Goal: Task Accomplishment & Management: Use online tool/utility

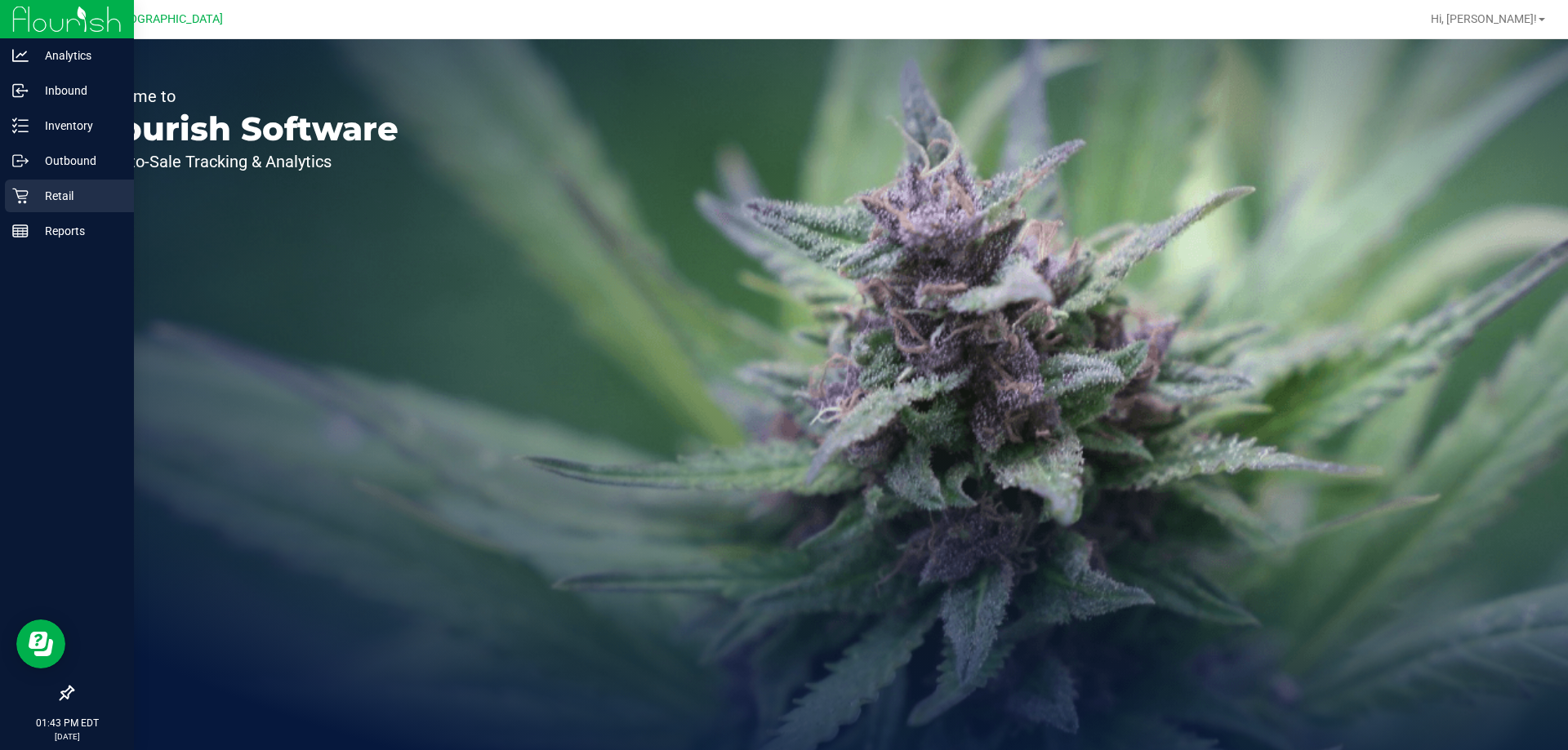
click at [27, 187] on div "Retail" at bounding box center [69, 196] width 129 height 33
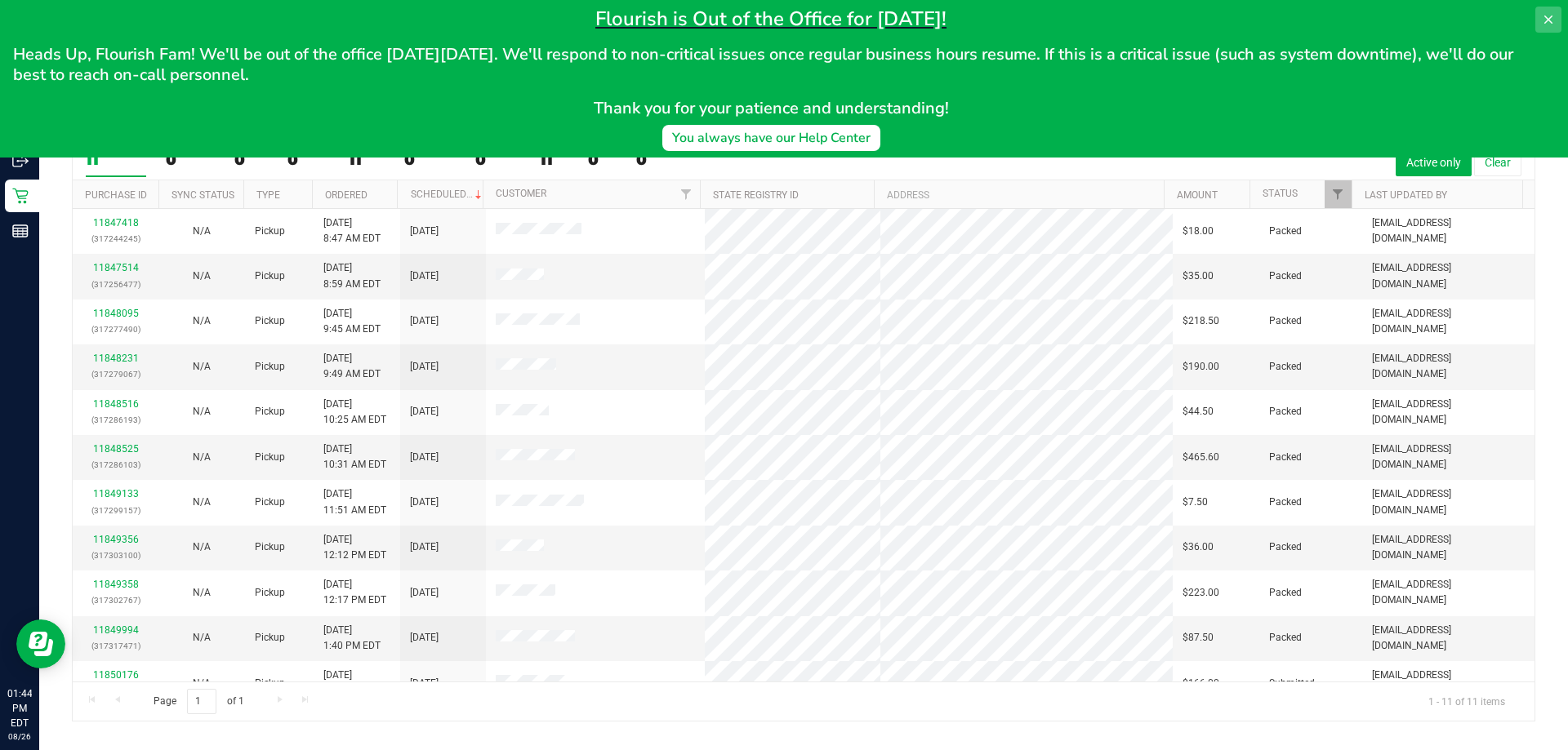
click at [1539, 11] on button at bounding box center [1548, 19] width 26 height 26
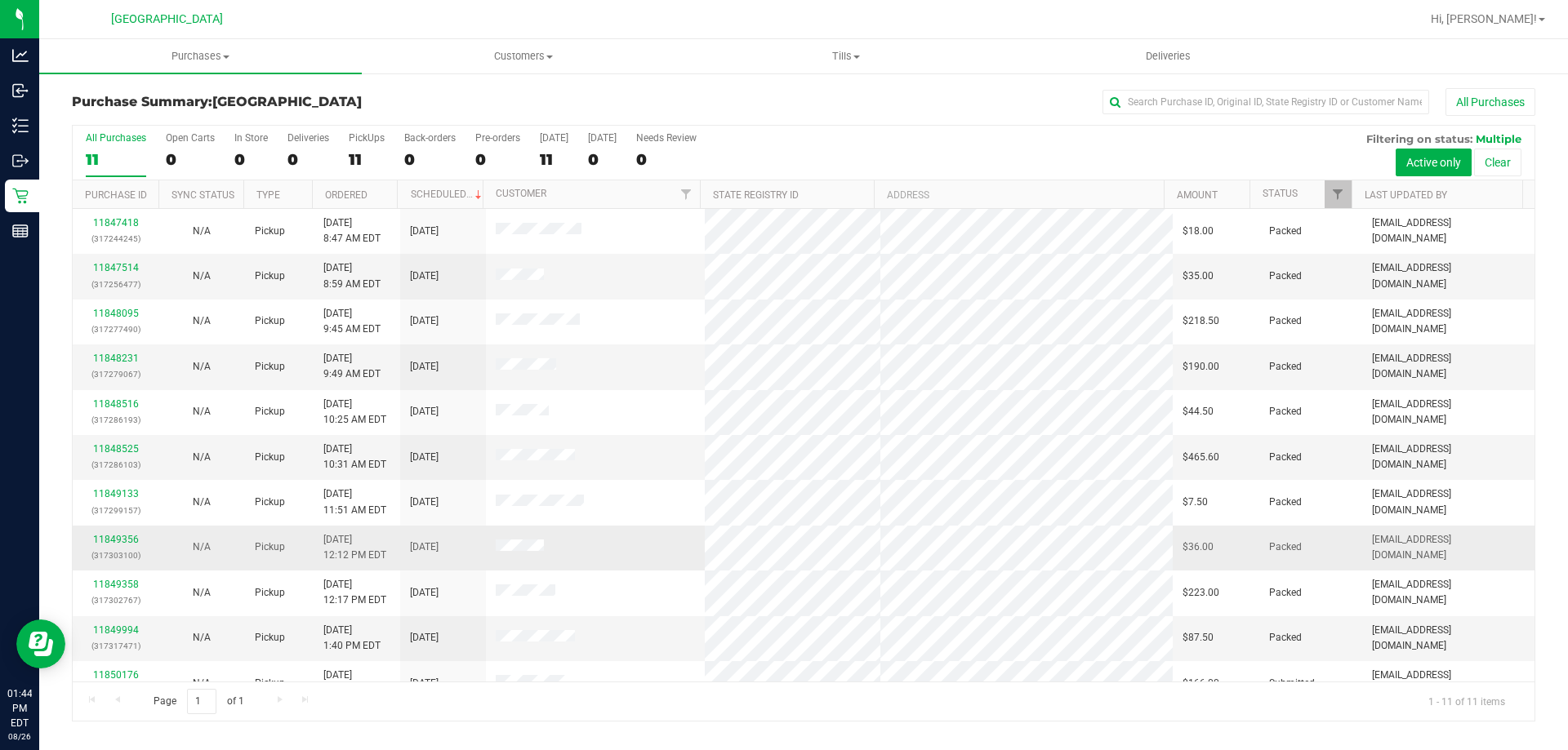
scroll to position [24, 0]
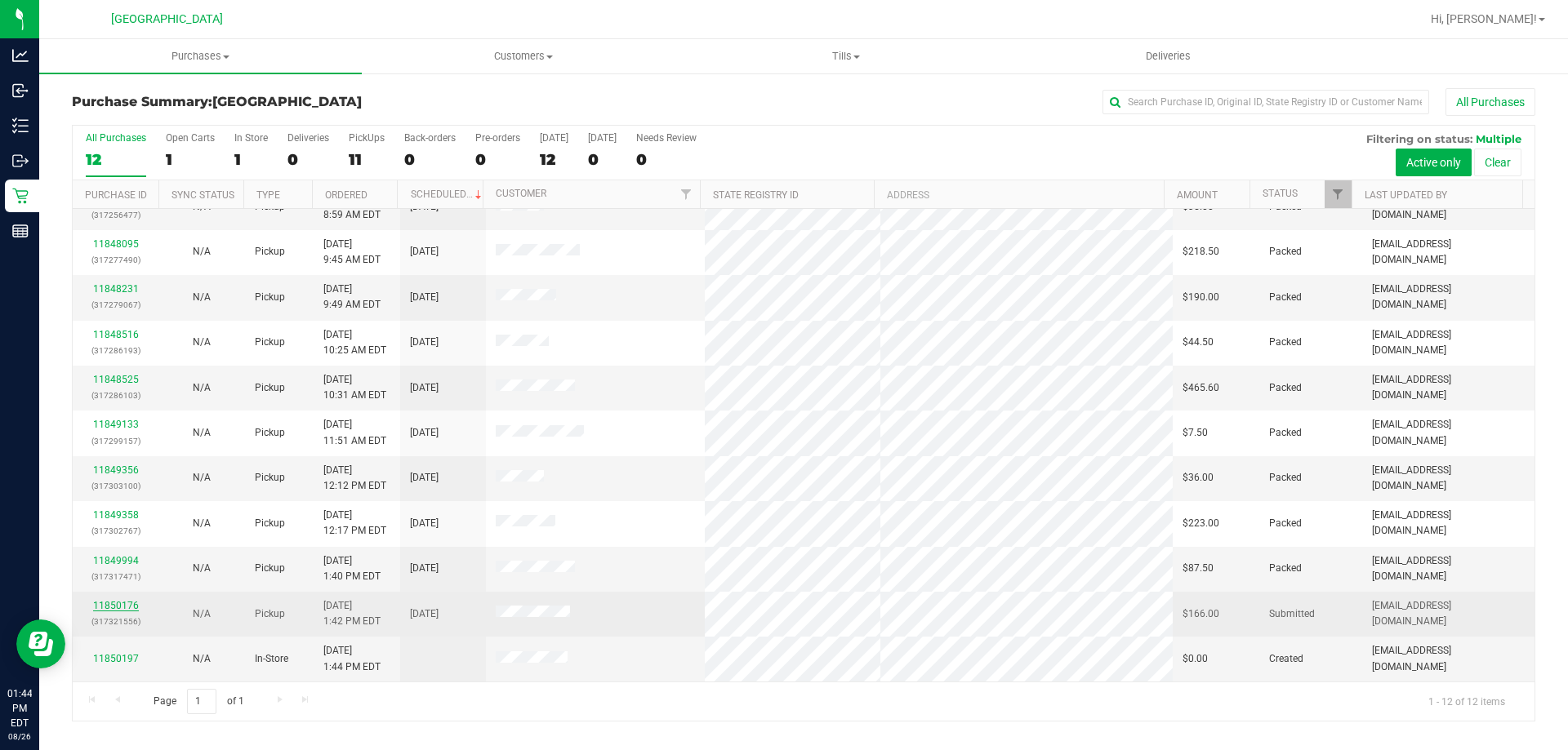
click at [101, 604] on link "11850176" at bounding box center [115, 606] width 45 height 12
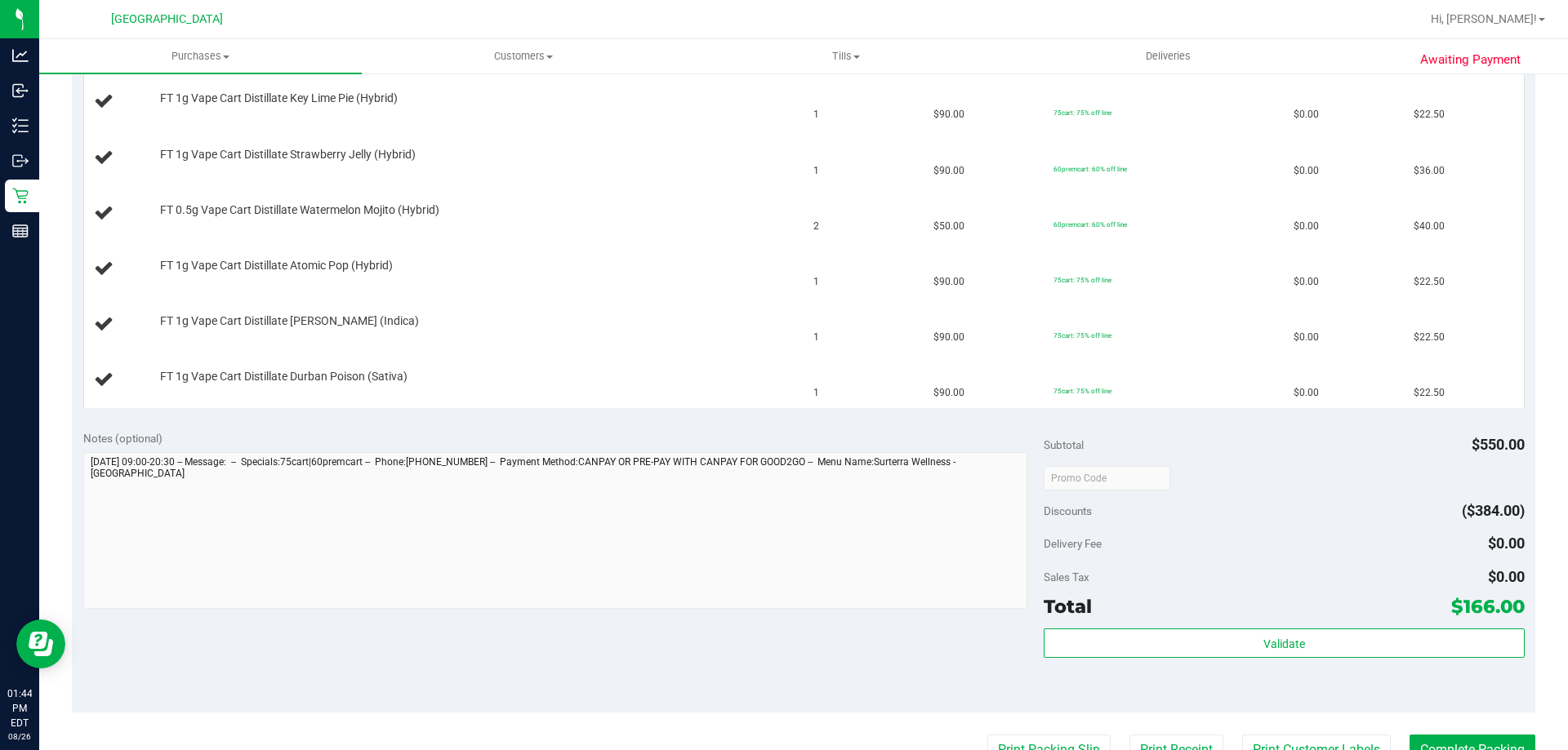
scroll to position [489, 0]
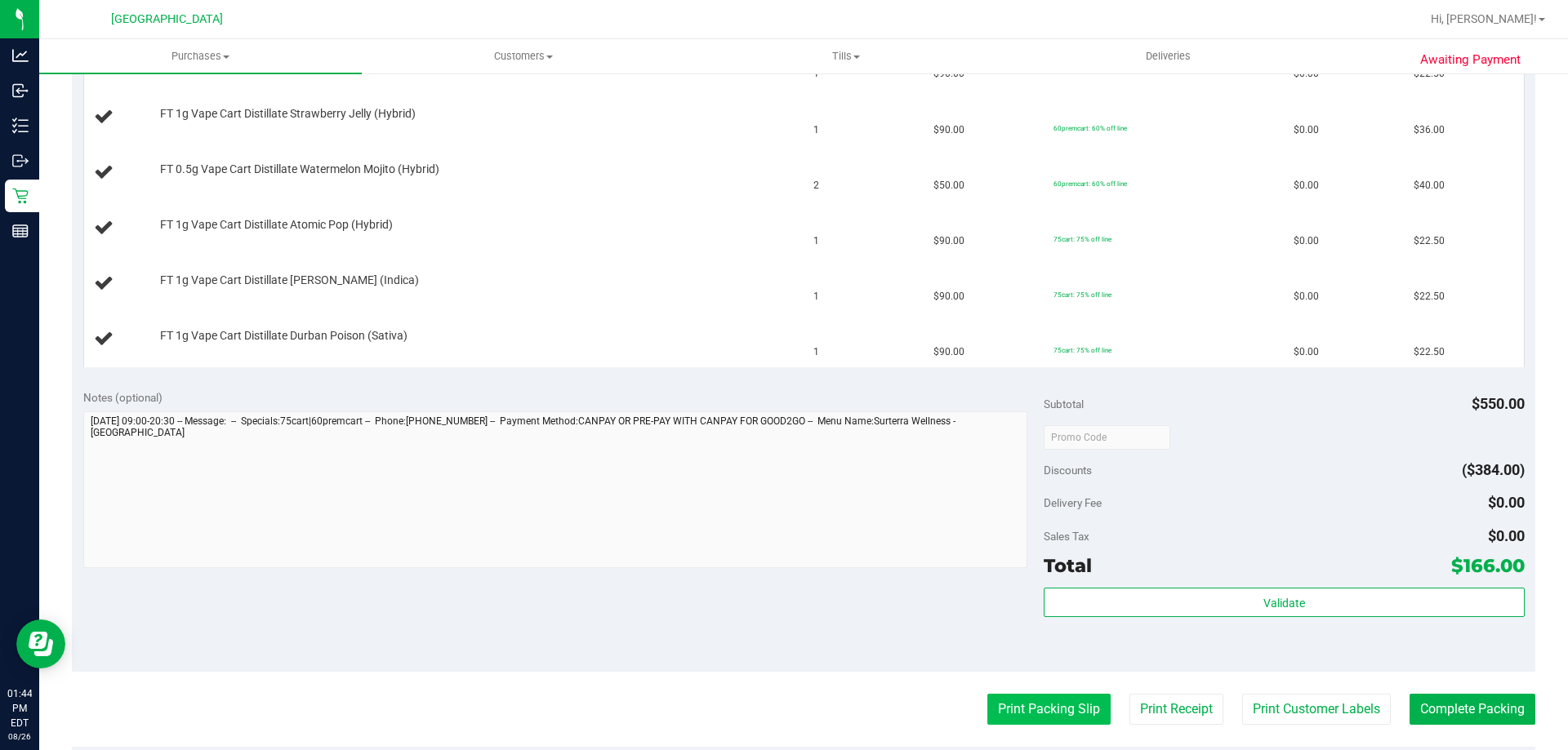
click at [1022, 713] on button "Print Packing Slip" at bounding box center [1049, 709] width 124 height 31
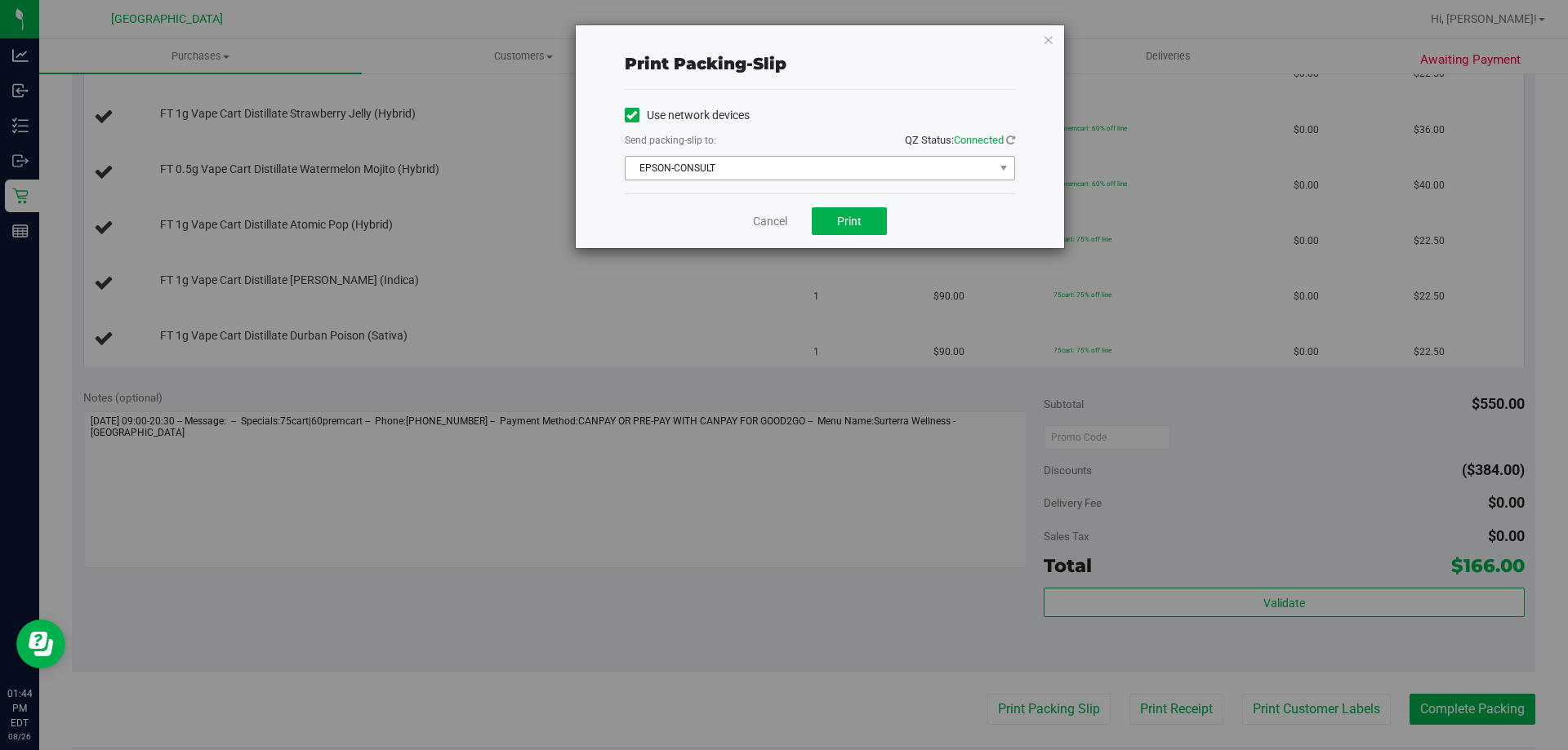
click at [843, 165] on span "EPSON-CONSULT" at bounding box center [809, 168] width 368 height 23
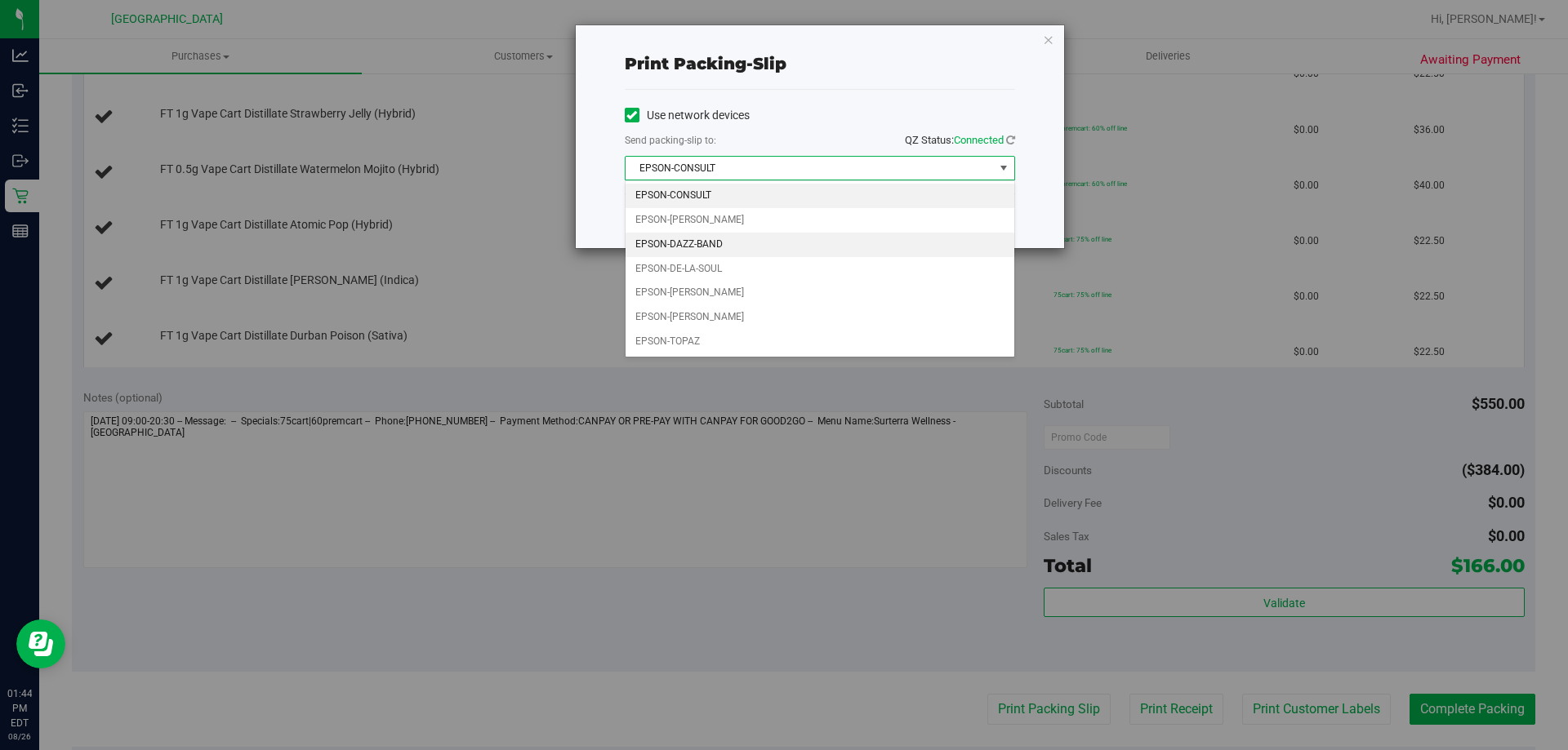
click at [789, 252] on li "EPSON-DAZZ-BAND" at bounding box center [820, 244] width 389 height 25
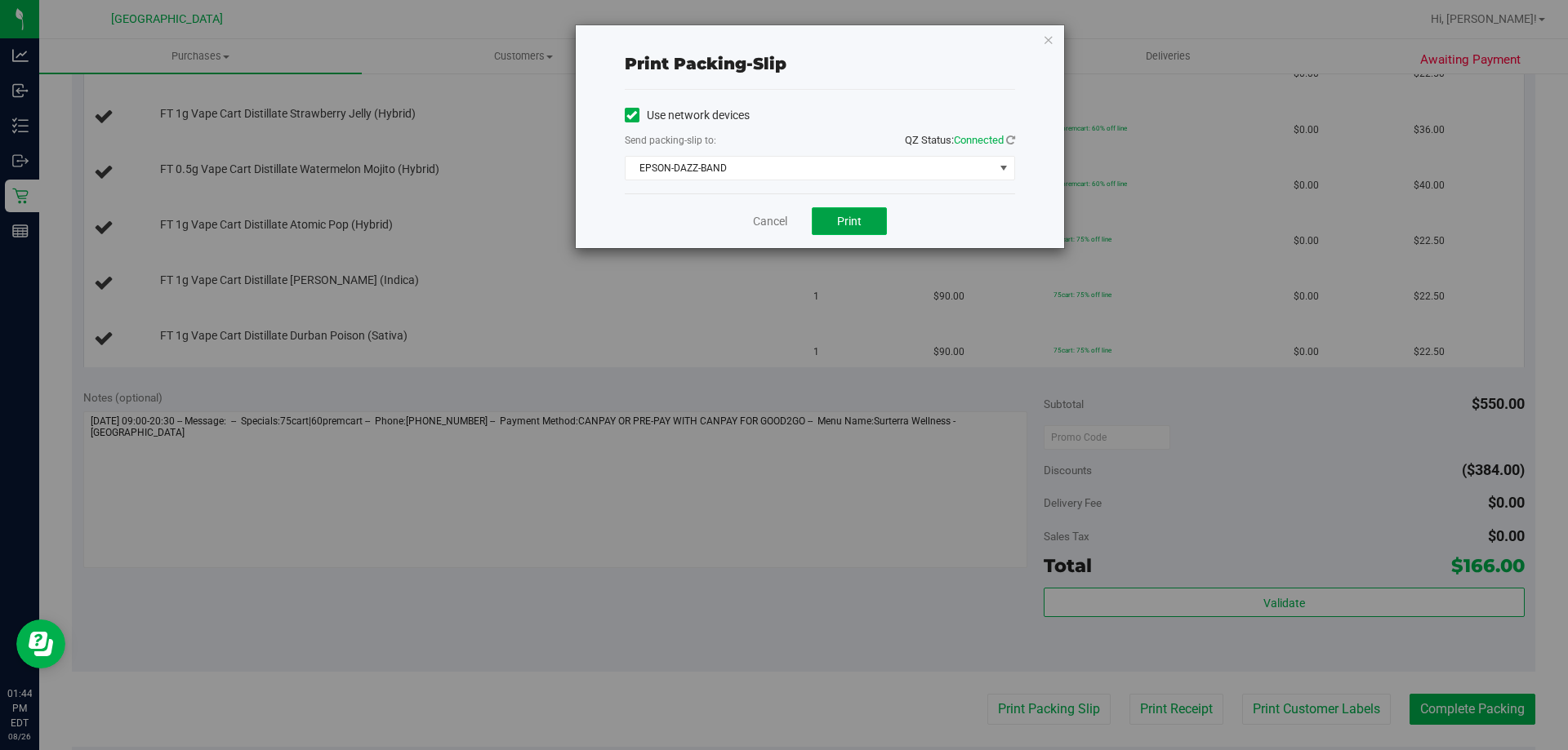
click at [821, 222] on button "Print" at bounding box center [849, 221] width 75 height 28
click at [759, 216] on link "Cancel" at bounding box center [770, 222] width 35 height 17
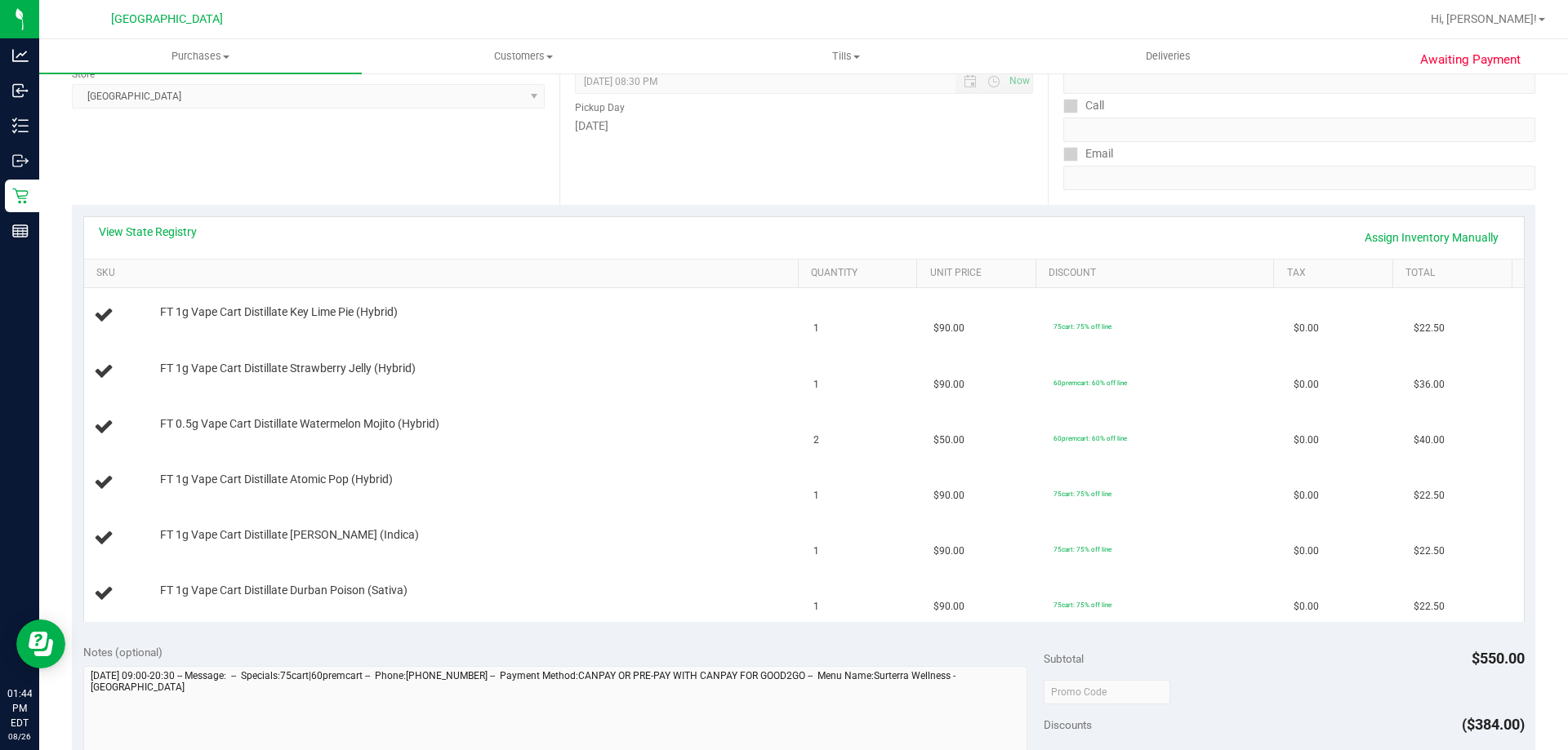
scroll to position [0, 0]
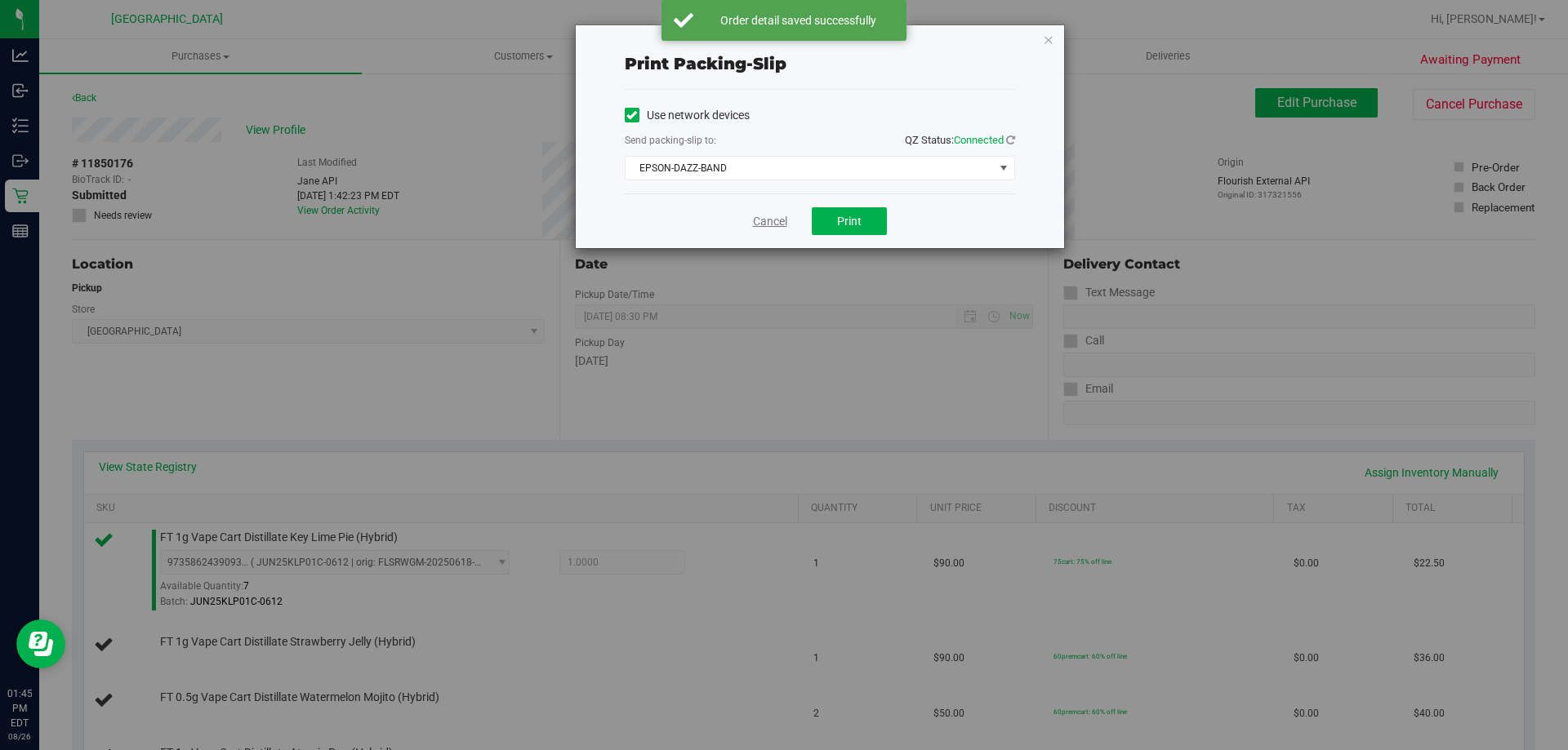
click at [763, 218] on link "Cancel" at bounding box center [770, 222] width 35 height 17
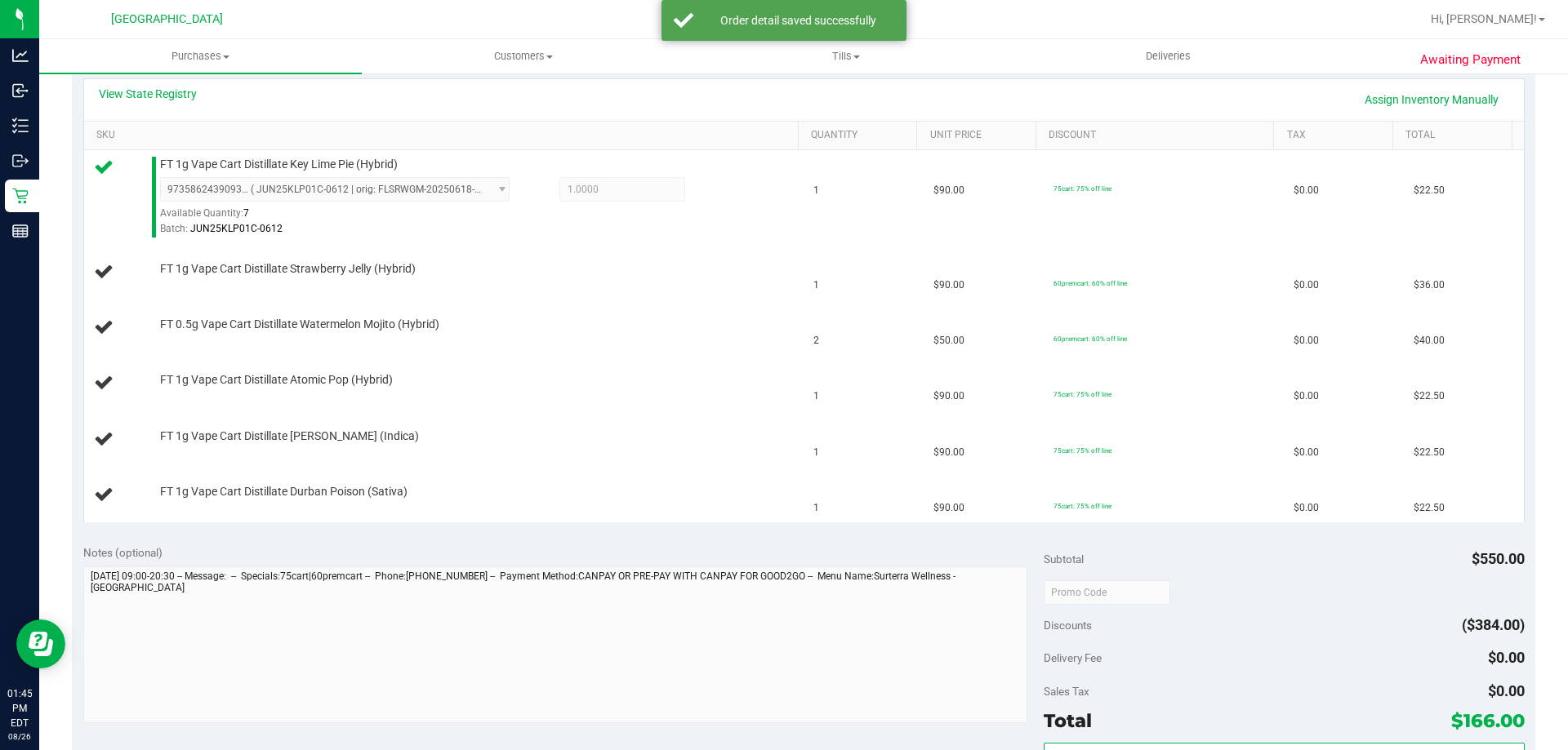
scroll to position [333, 0]
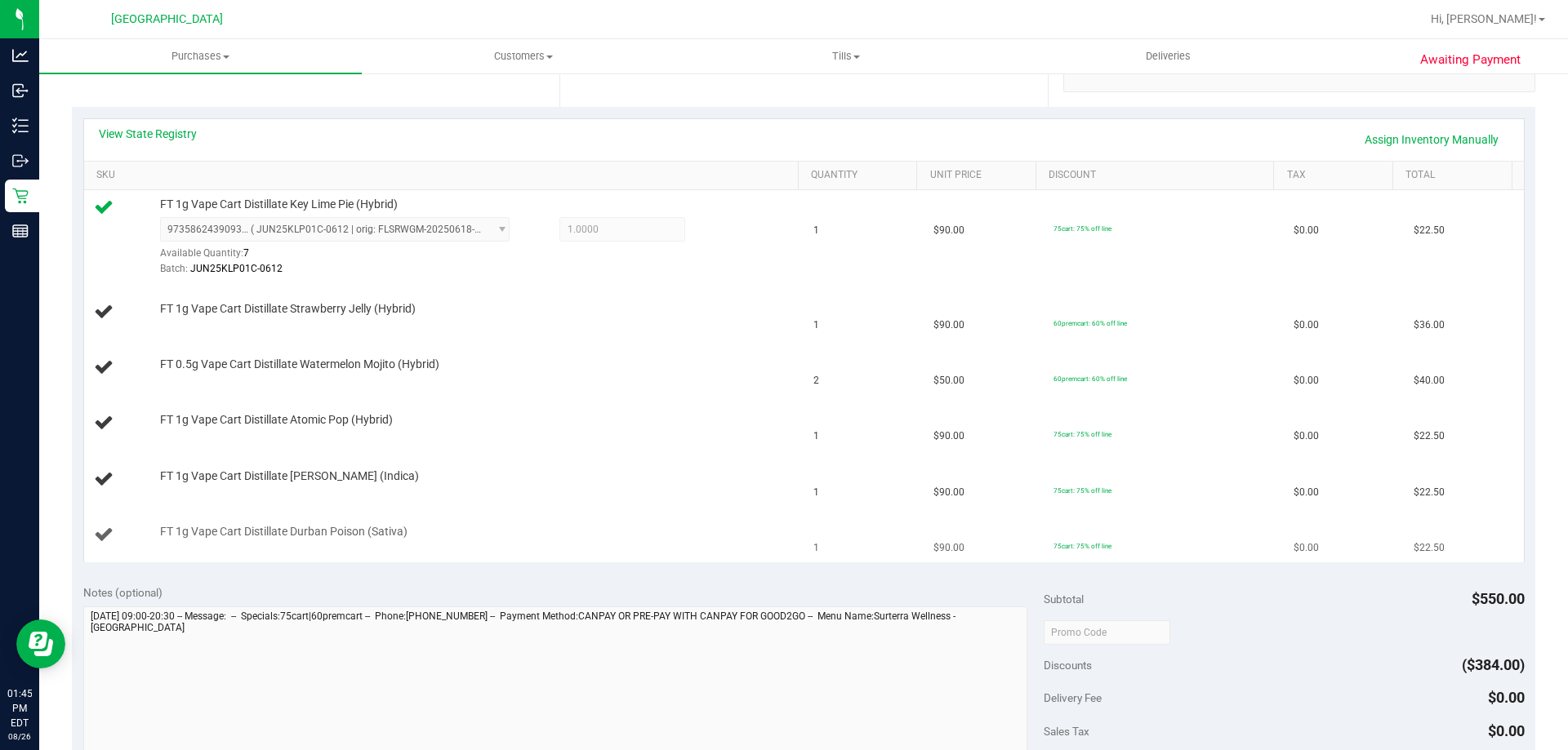
click at [933, 514] on td "$90.00" at bounding box center [984, 535] width 120 height 54
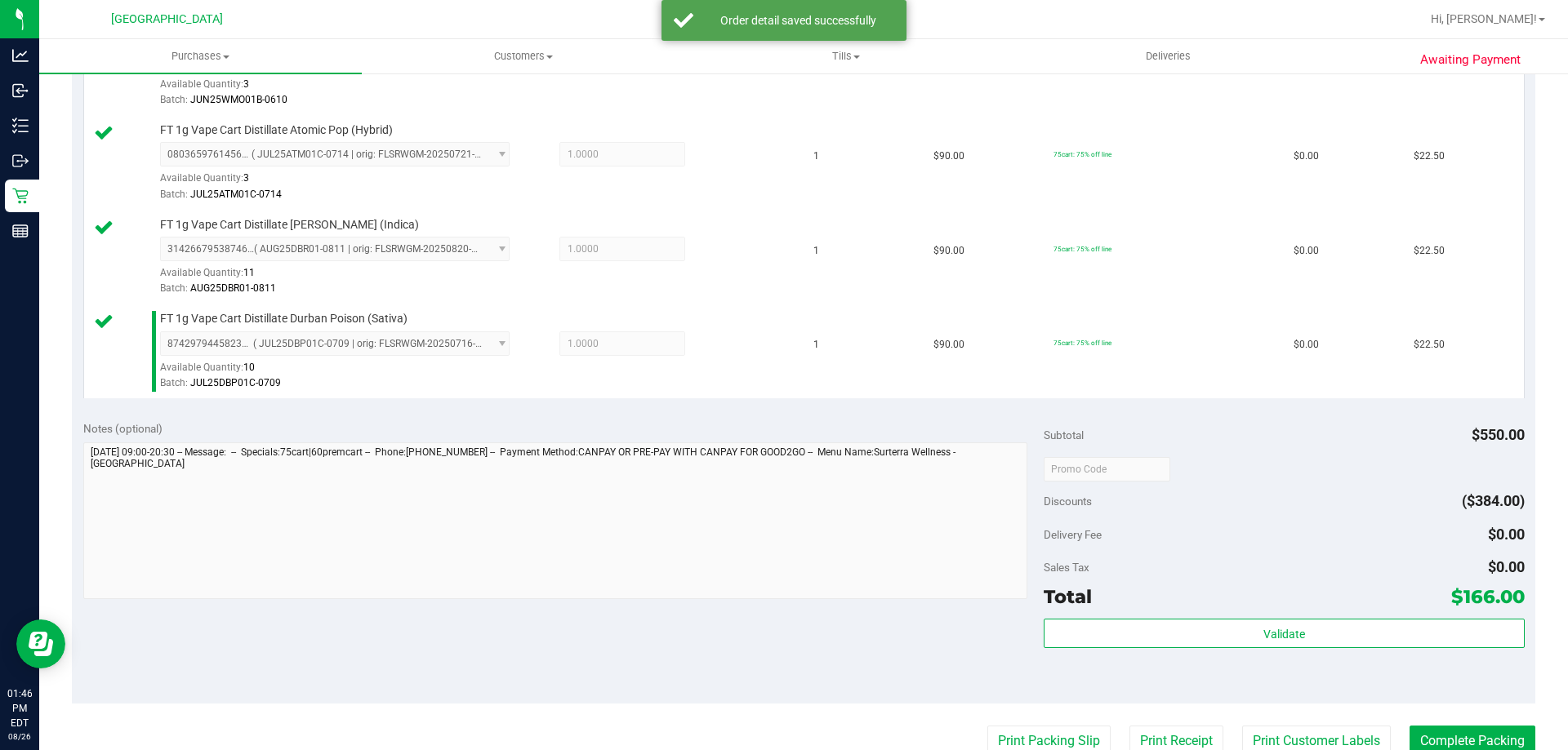
scroll to position [693, 0]
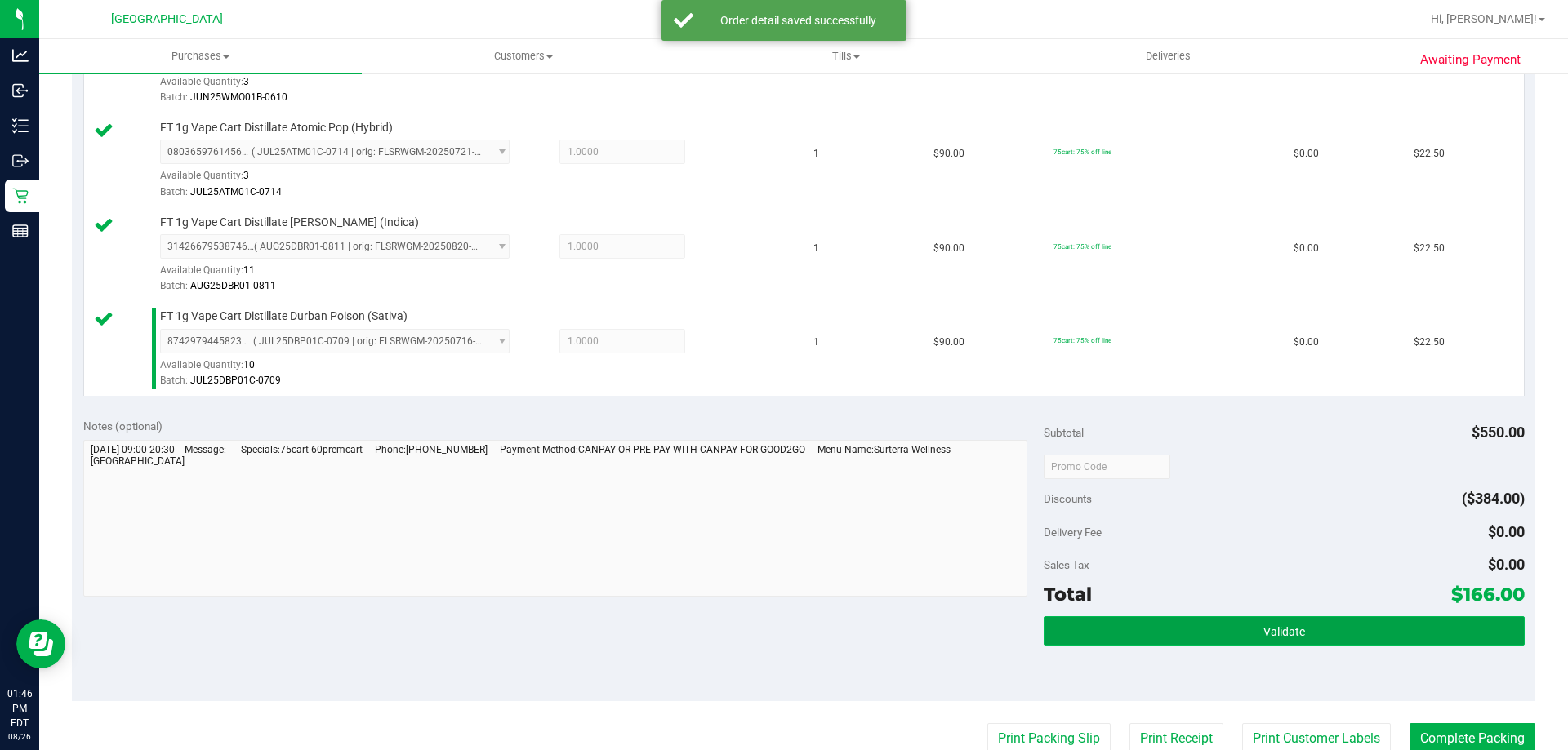
click at [1146, 637] on button "Validate" at bounding box center [1284, 631] width 481 height 29
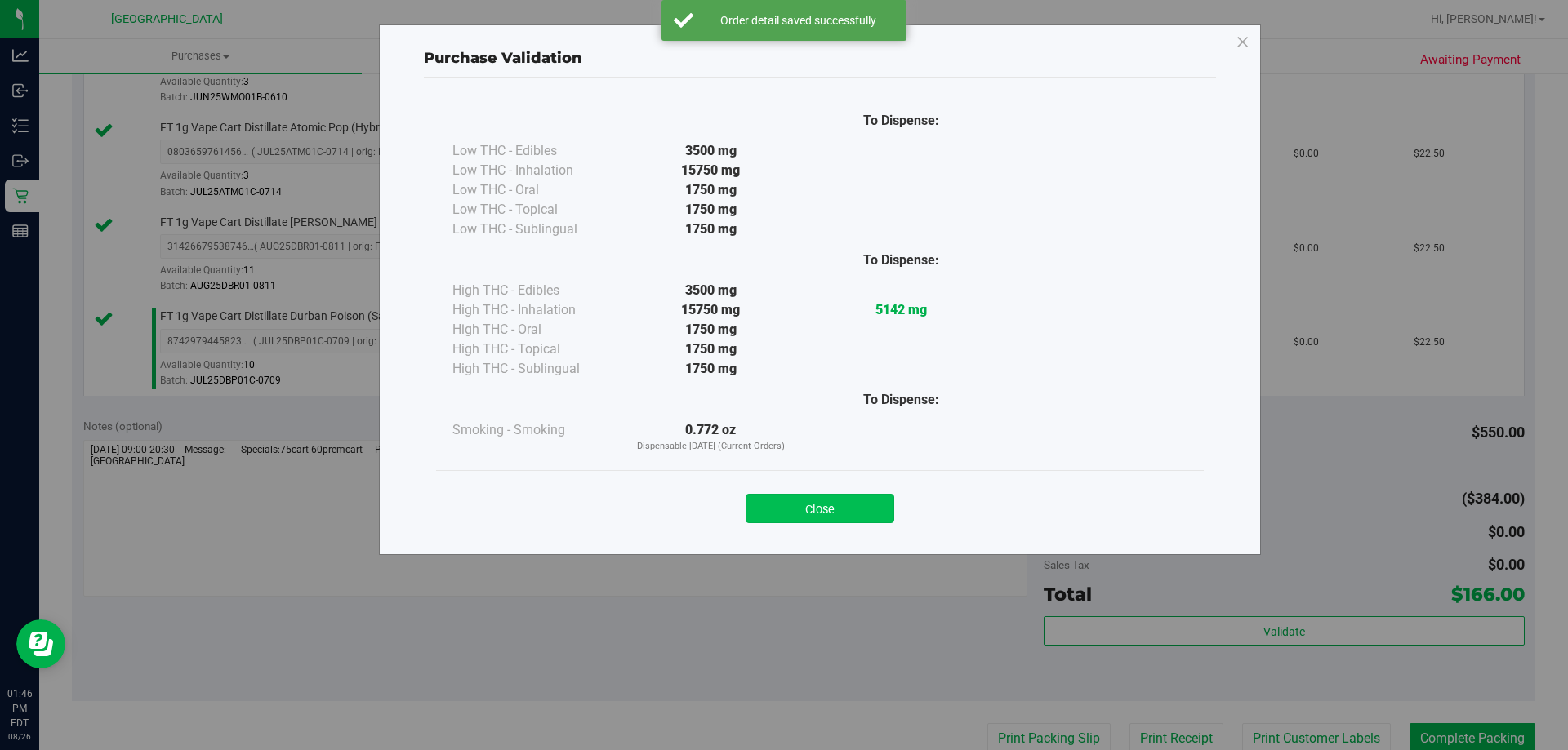
click at [852, 515] on button "Close" at bounding box center [820, 508] width 149 height 29
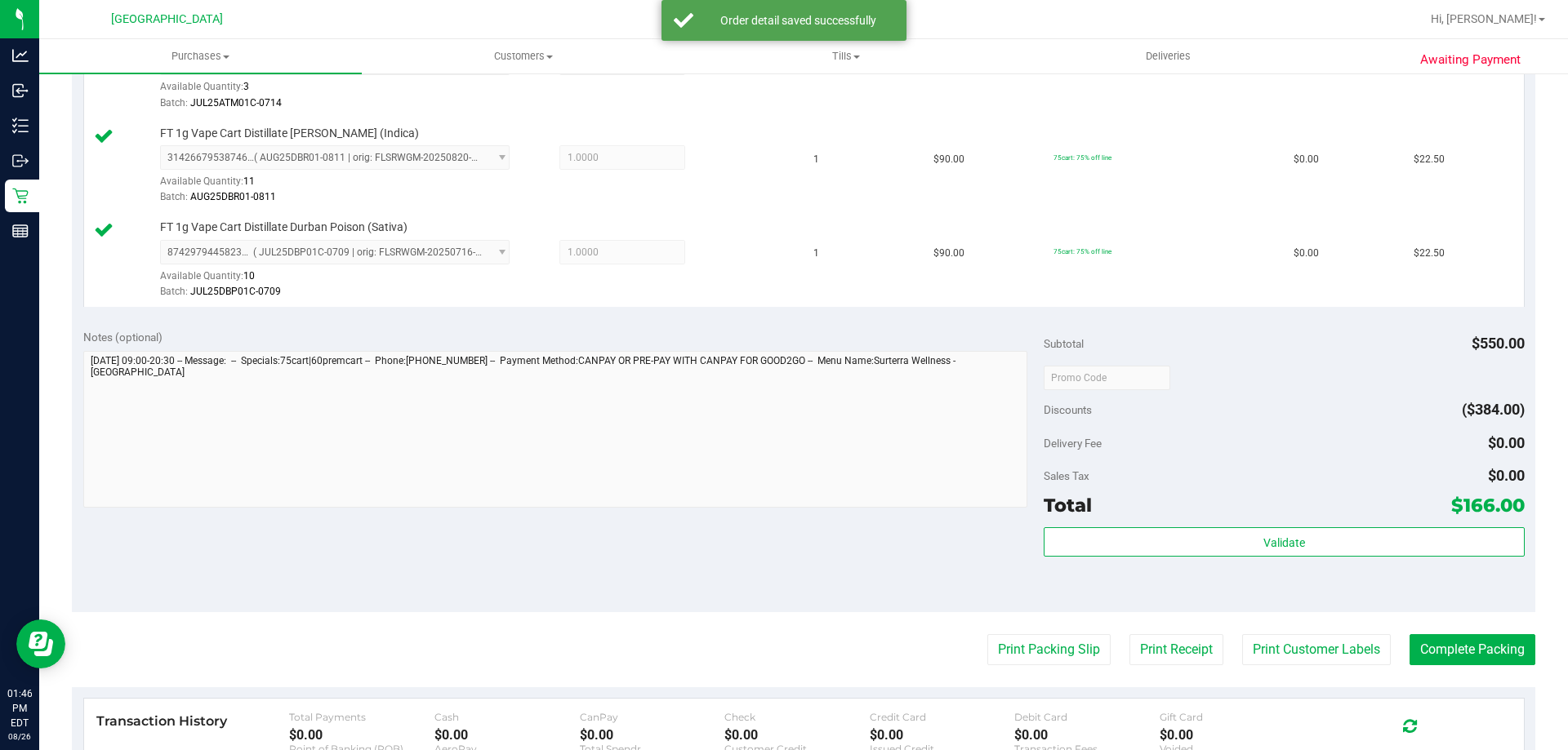
scroll to position [784, 0]
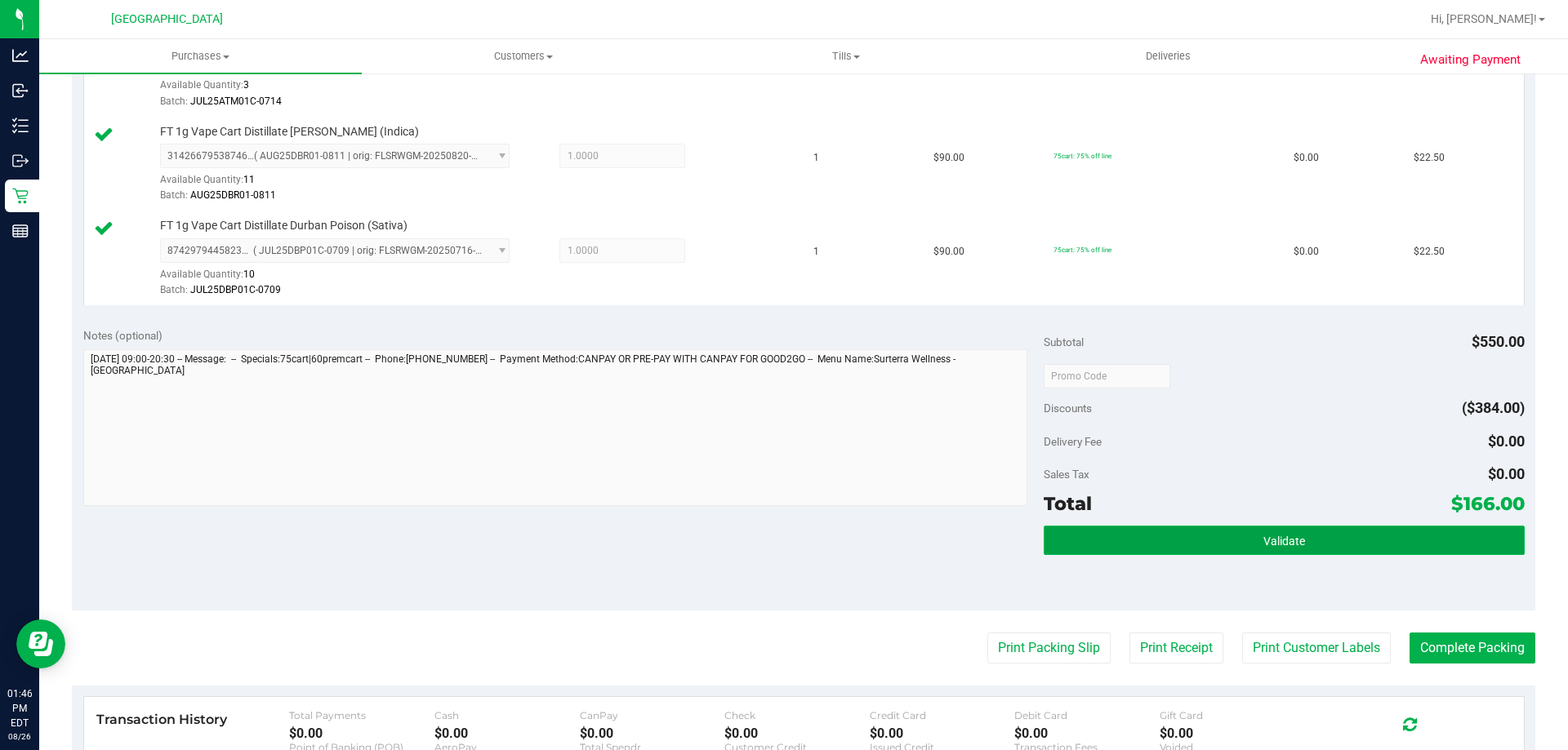
click at [1303, 537] on button "Validate" at bounding box center [1284, 540] width 481 height 29
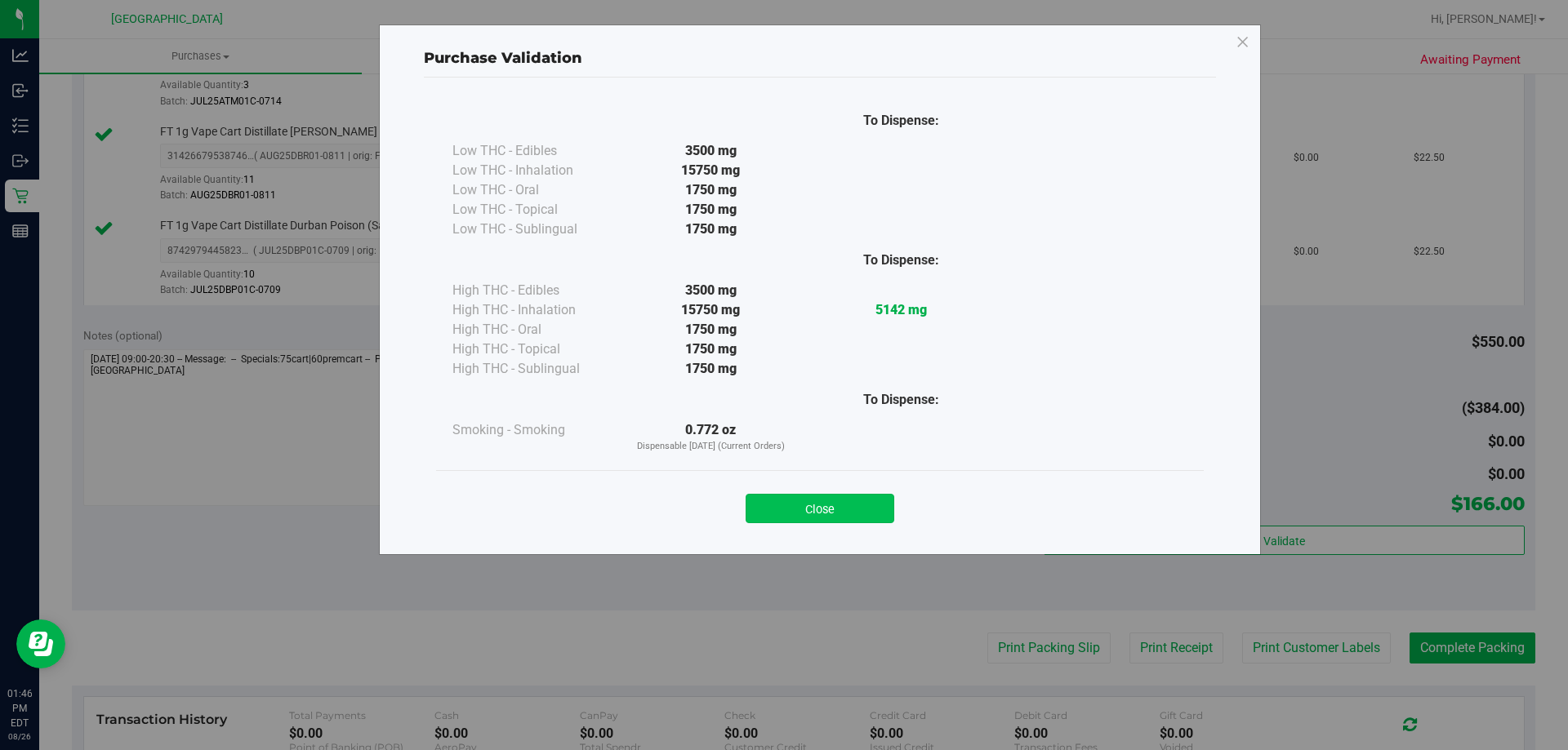
click at [821, 499] on button "Close" at bounding box center [820, 508] width 149 height 29
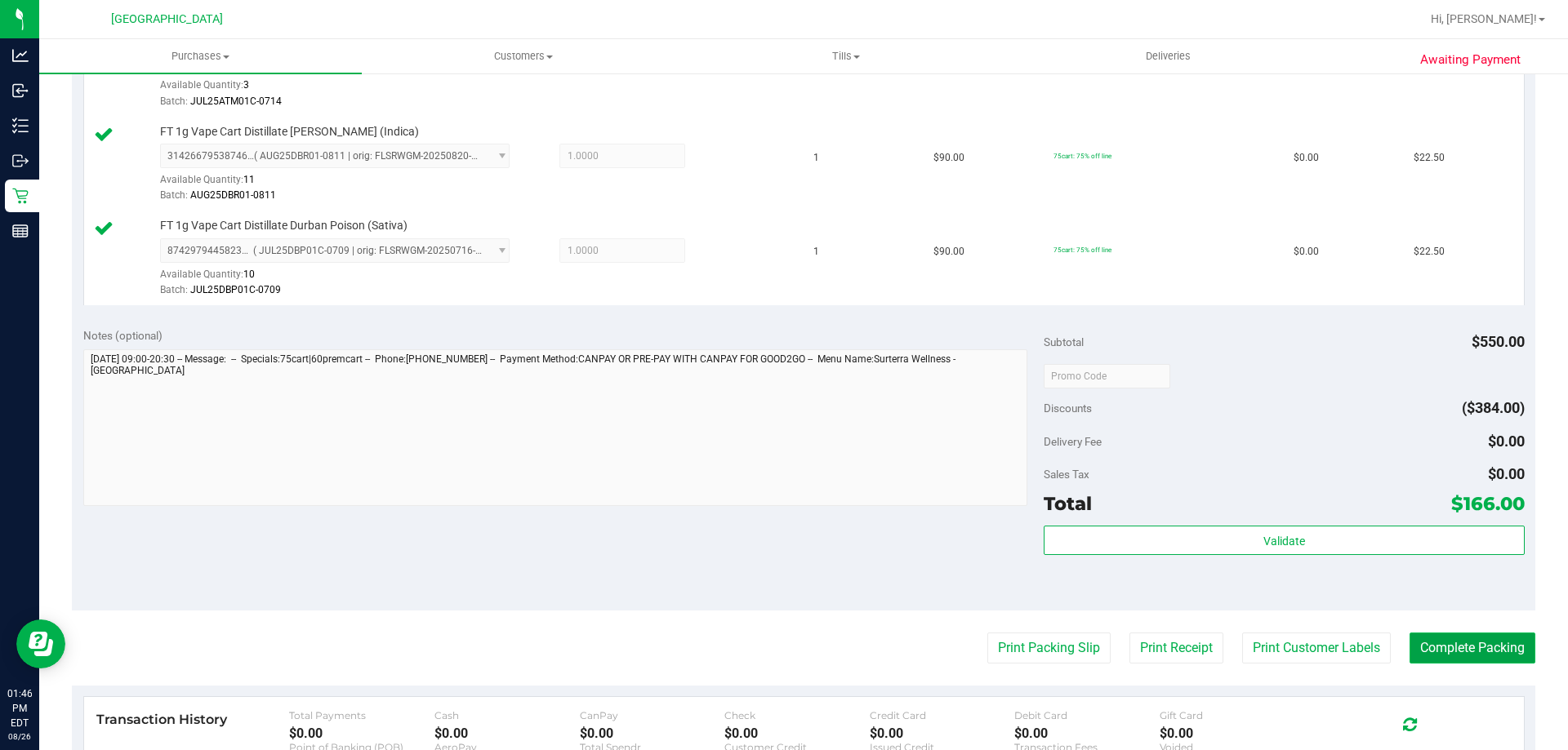
click at [1434, 645] on button "Complete Packing" at bounding box center [1473, 648] width 125 height 31
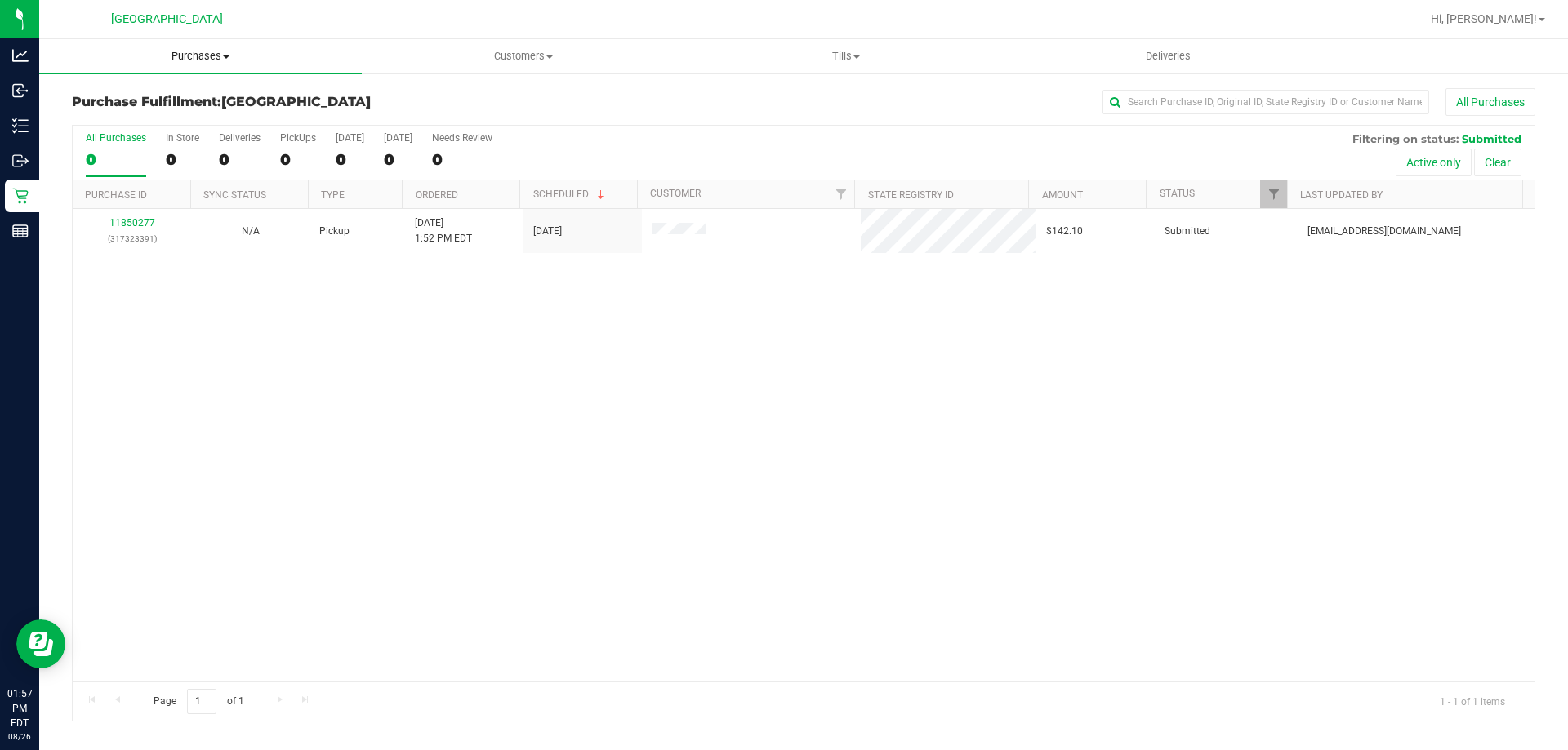
click at [165, 47] on uib-tab-heading "Purchases Summary of purchases Fulfillment All purchases" at bounding box center [200, 56] width 323 height 35
click at [194, 92] on span "Summary of purchases" at bounding box center [123, 98] width 167 height 14
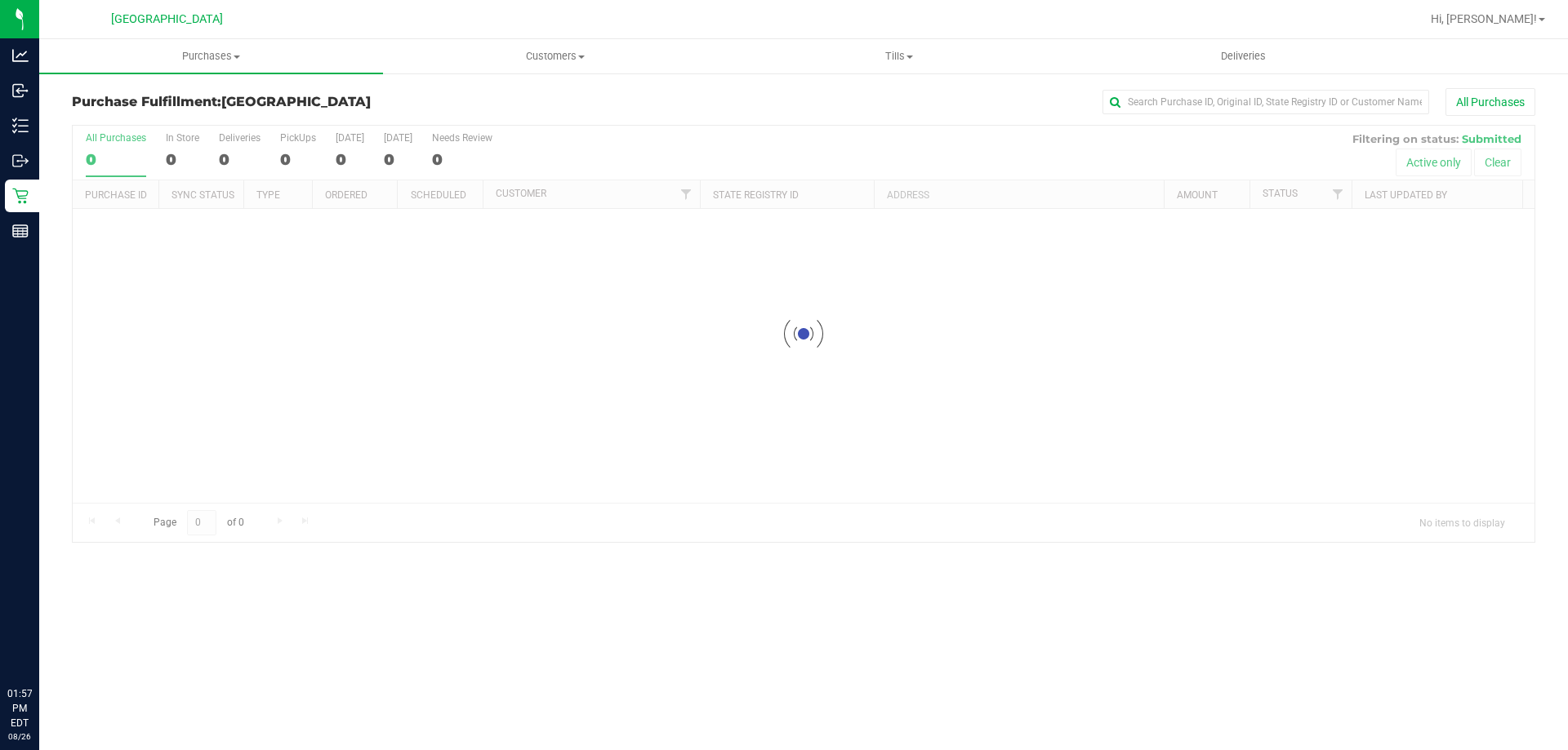
click at [568, 29] on div at bounding box center [856, 19] width 1127 height 32
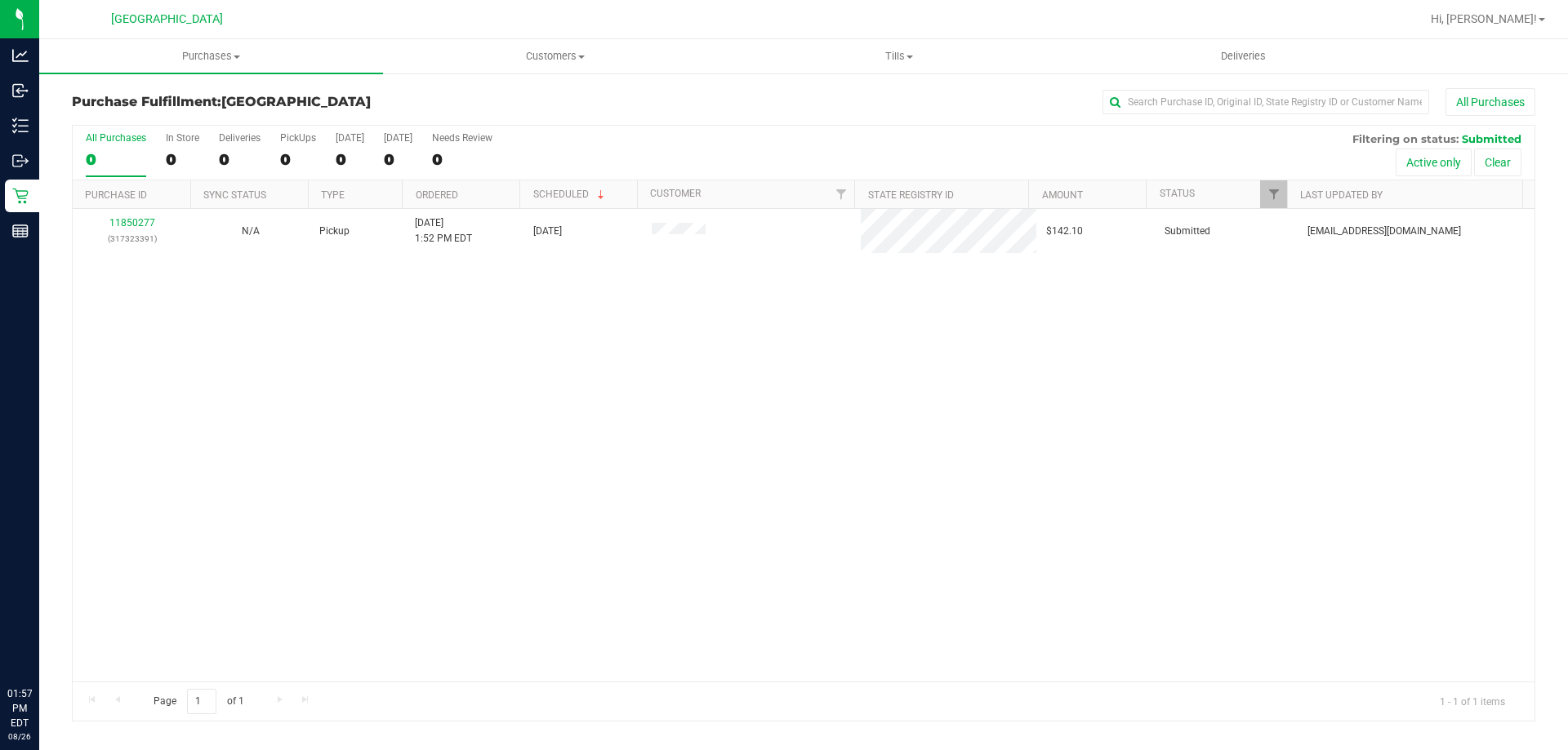
click at [605, 82] on div "Purchase Fulfillment: South Tampa WC All Purchases All Purchases 0 In Store 0 D…" at bounding box center [803, 405] width 1529 height 666
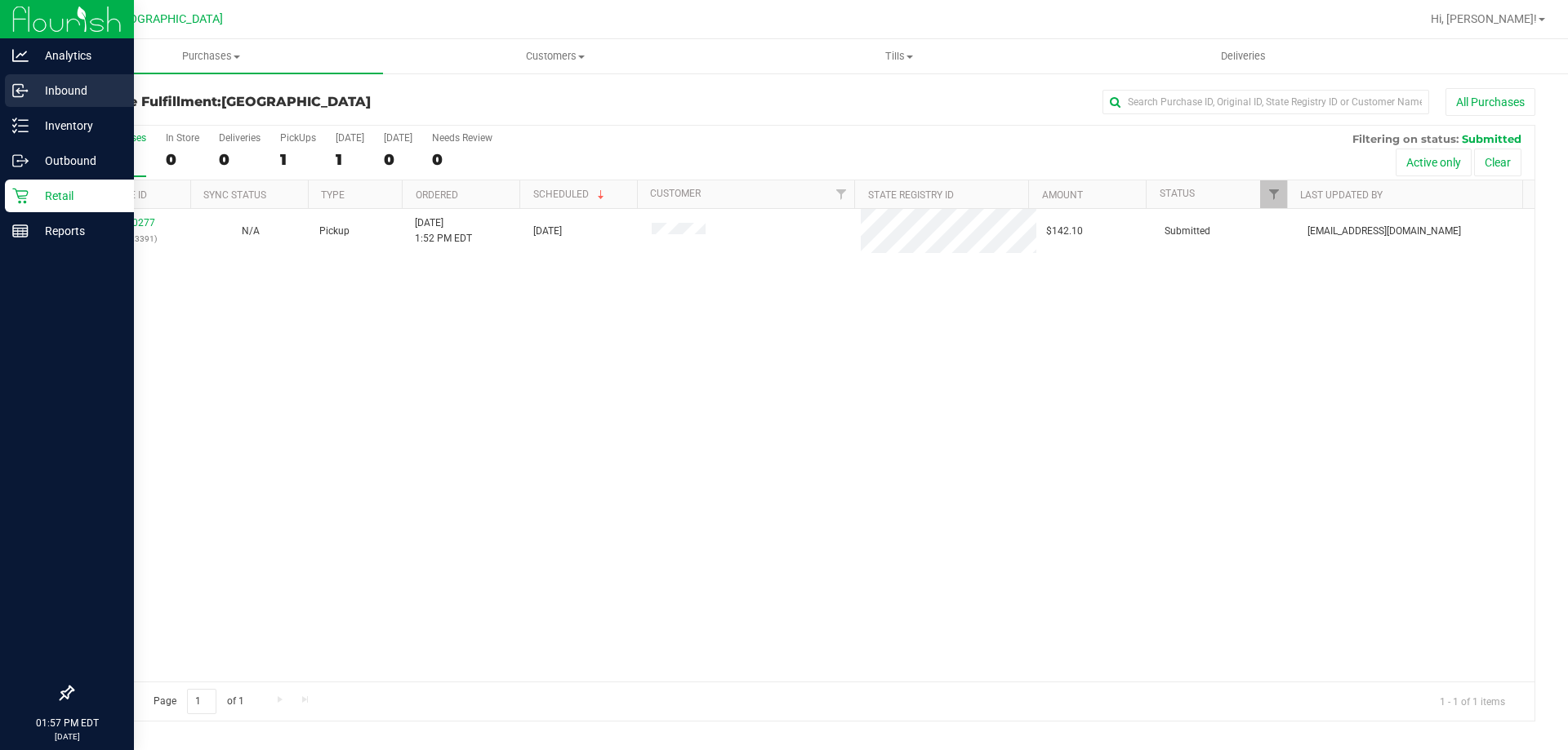
click at [24, 84] on icon at bounding box center [20, 91] width 16 height 16
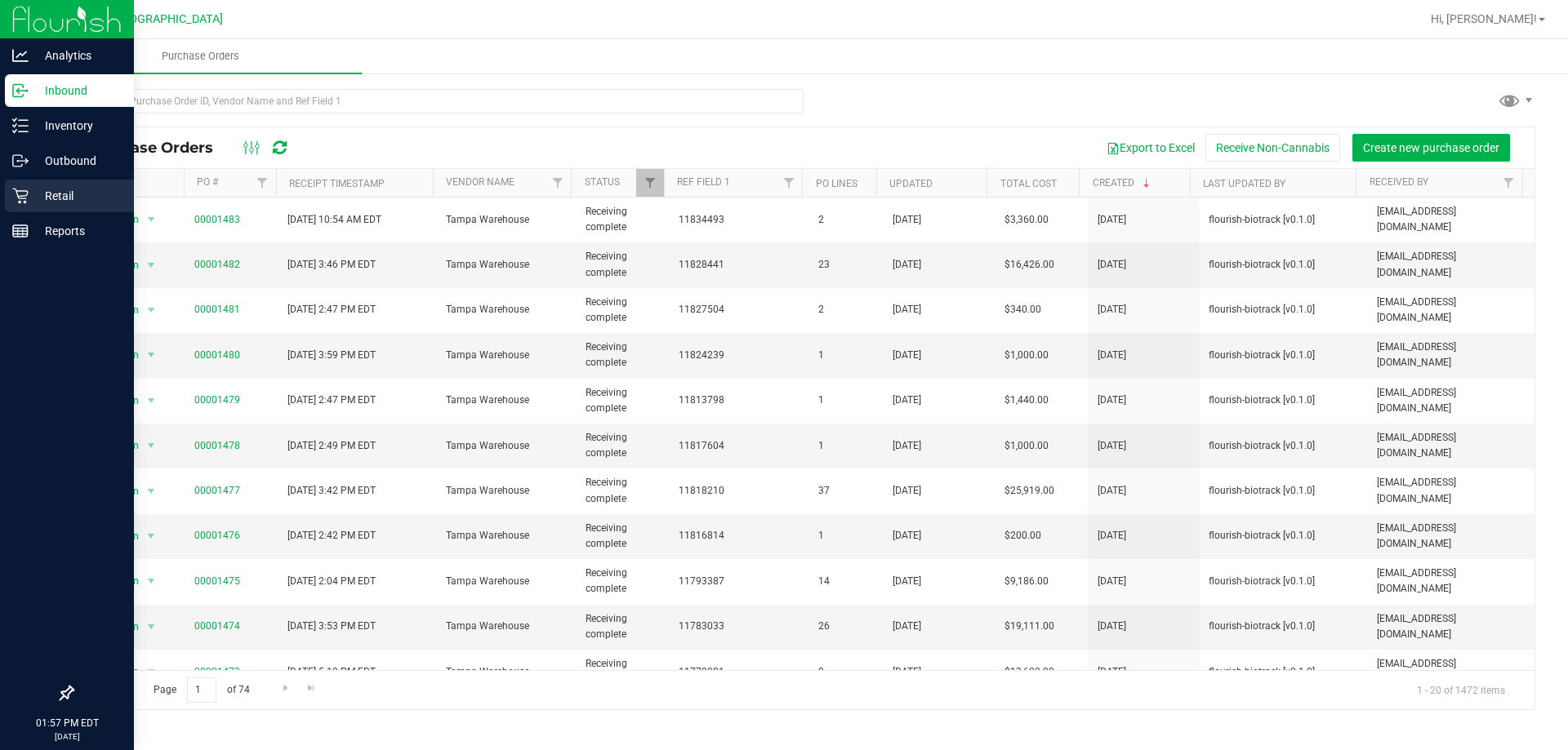
click at [85, 186] on p "Retail" at bounding box center [77, 196] width 98 height 20
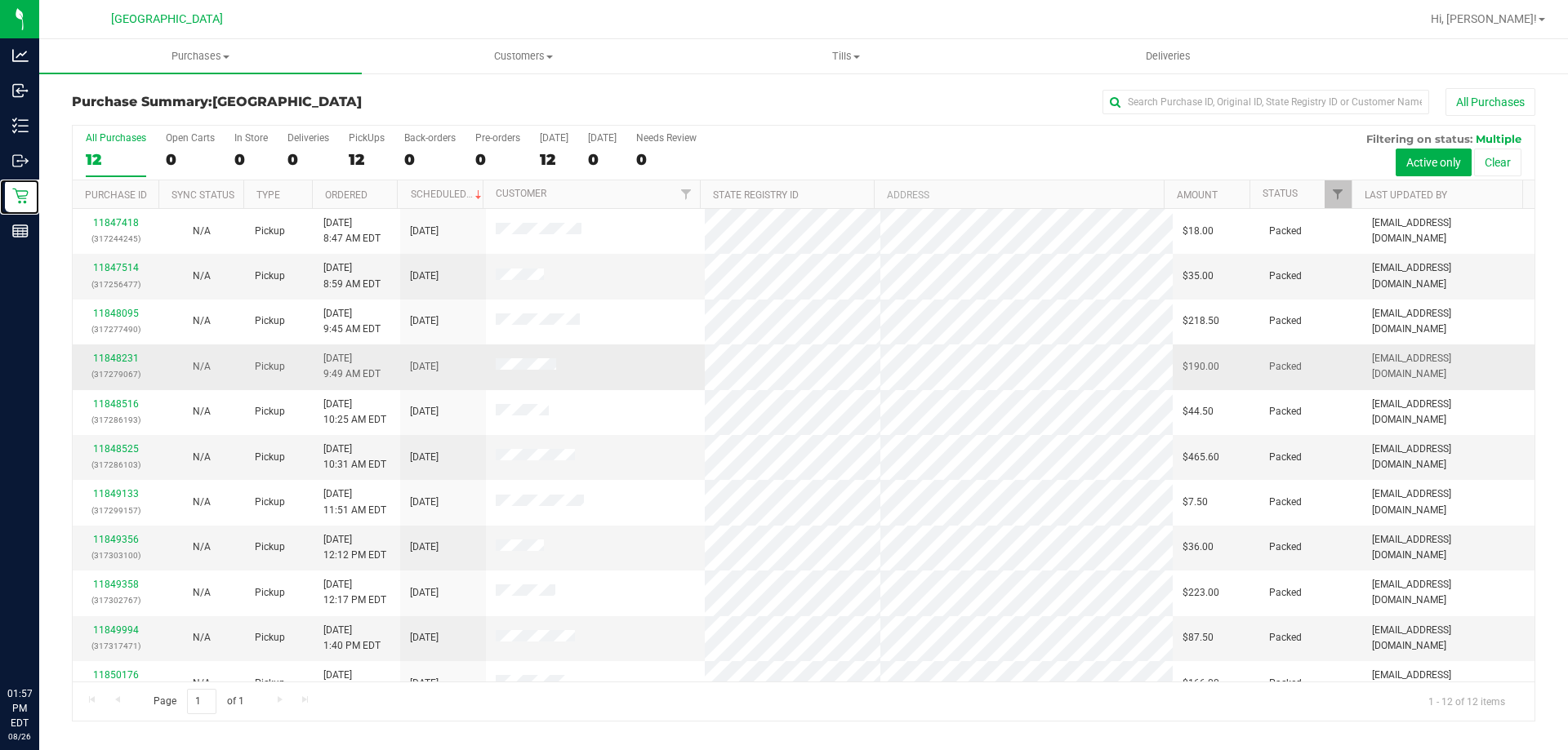
scroll to position [69, 0]
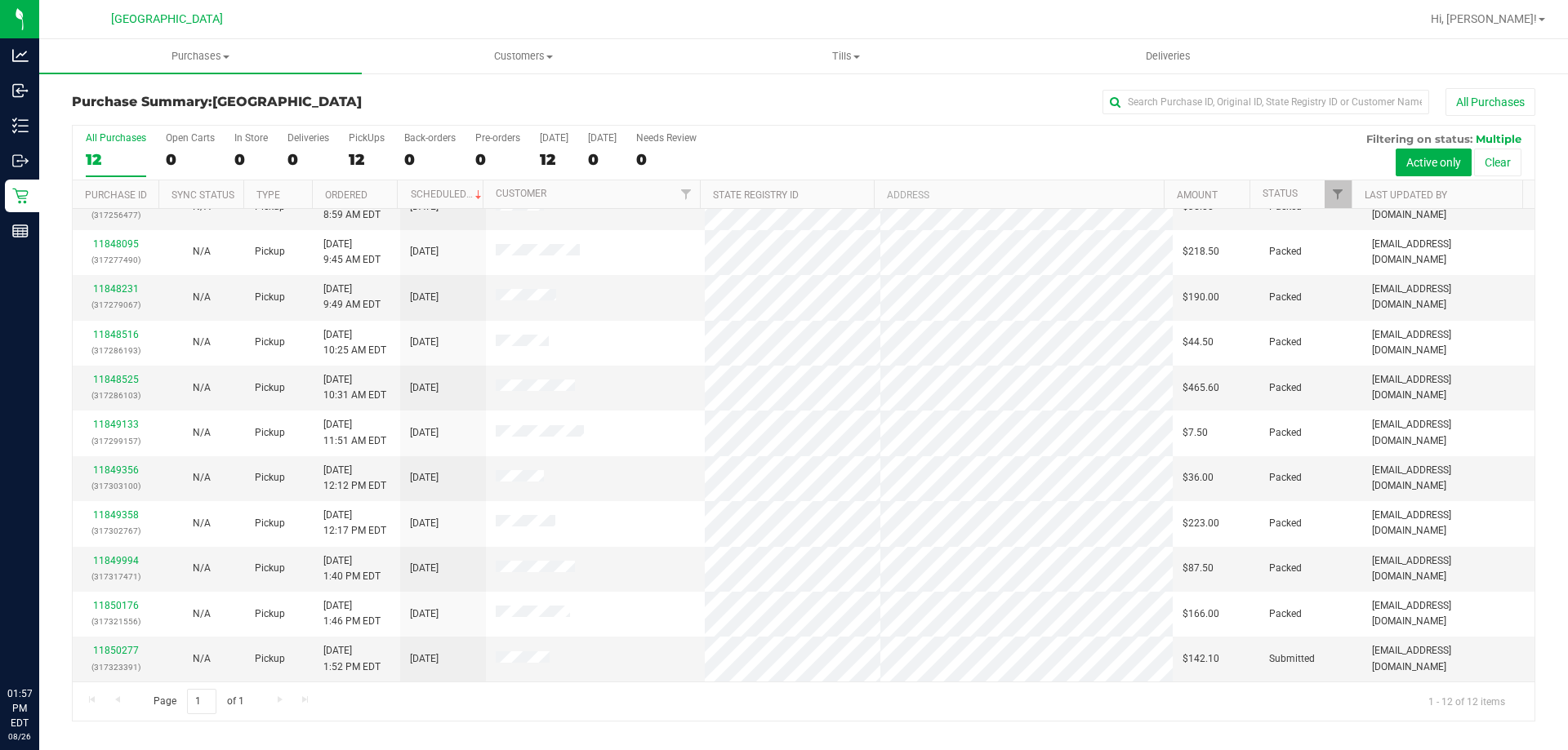
click at [467, 83] on div "Purchase Summary: South Tampa WC All Purchases All Purchases 12 Open Carts 0 In…" at bounding box center [803, 405] width 1529 height 666
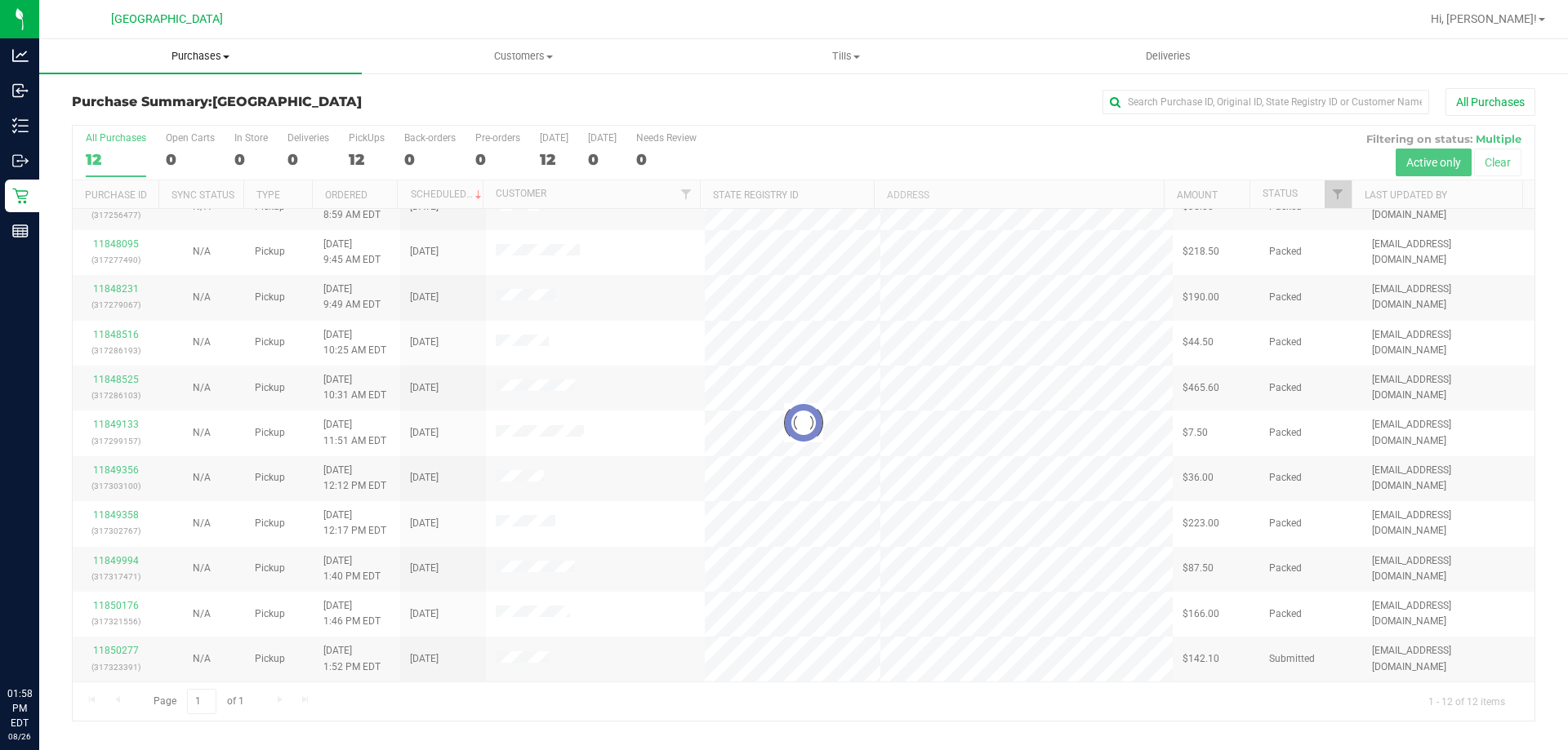
click at [235, 68] on uib-tab-heading "Purchases Summary of purchases Fulfillment All purchases" at bounding box center [200, 56] width 323 height 35
click at [196, 97] on span "Summary of purchases" at bounding box center [123, 98] width 167 height 14
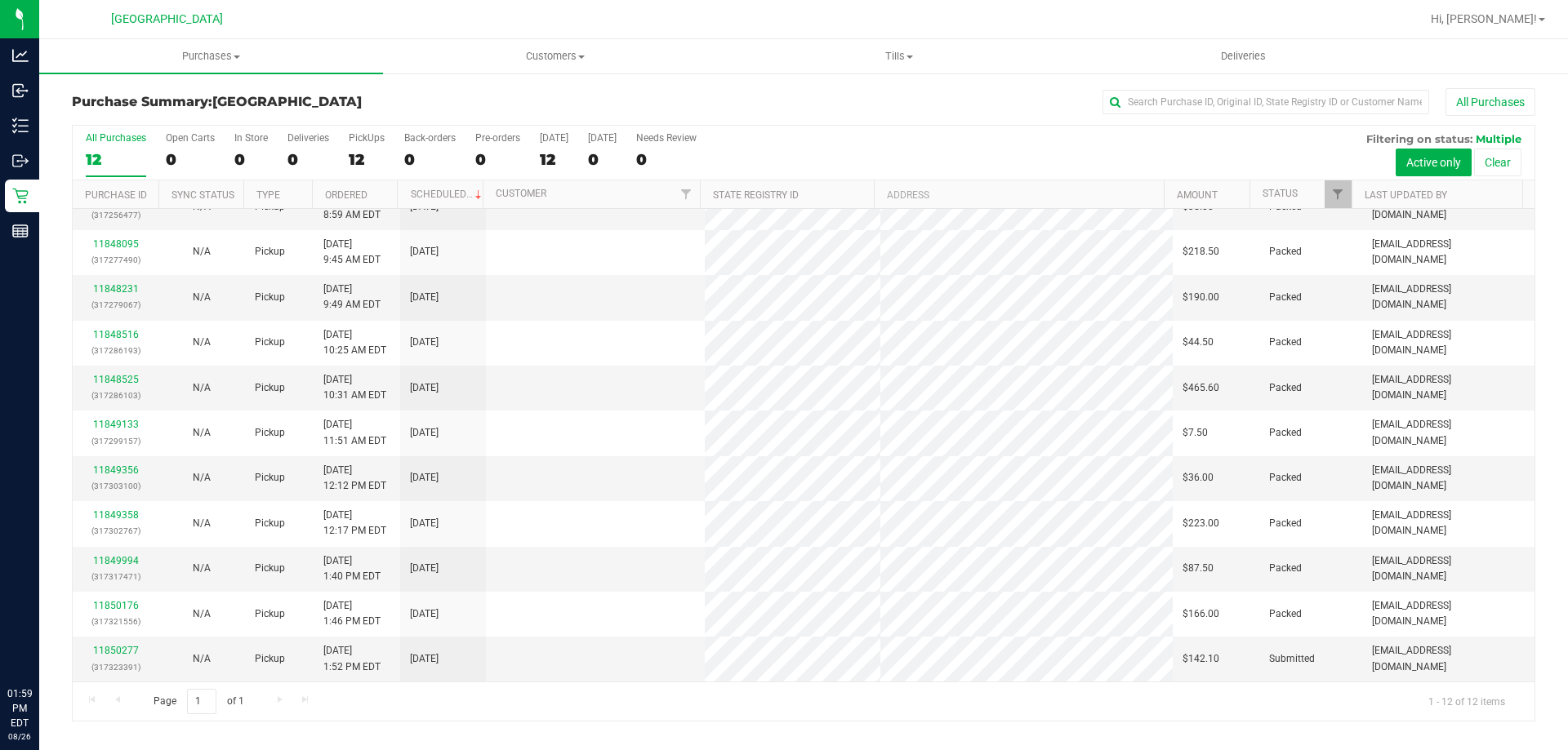
scroll to position [0, 0]
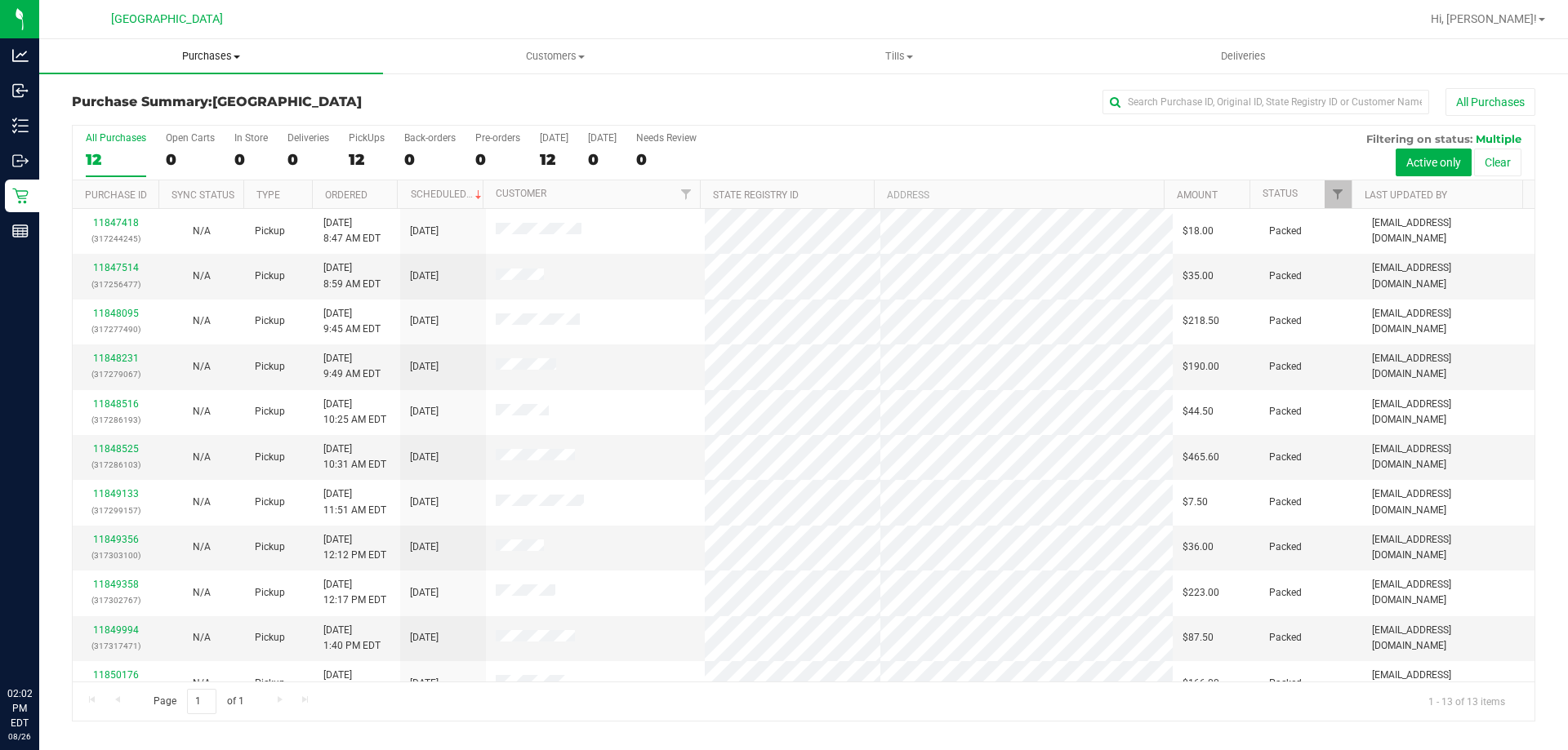
click at [195, 48] on uib-tab-heading "Purchases Summary of purchases Fulfillment All purchases" at bounding box center [211, 56] width 343 height 35
click at [196, 92] on span "Summary of purchases" at bounding box center [123, 98] width 167 height 14
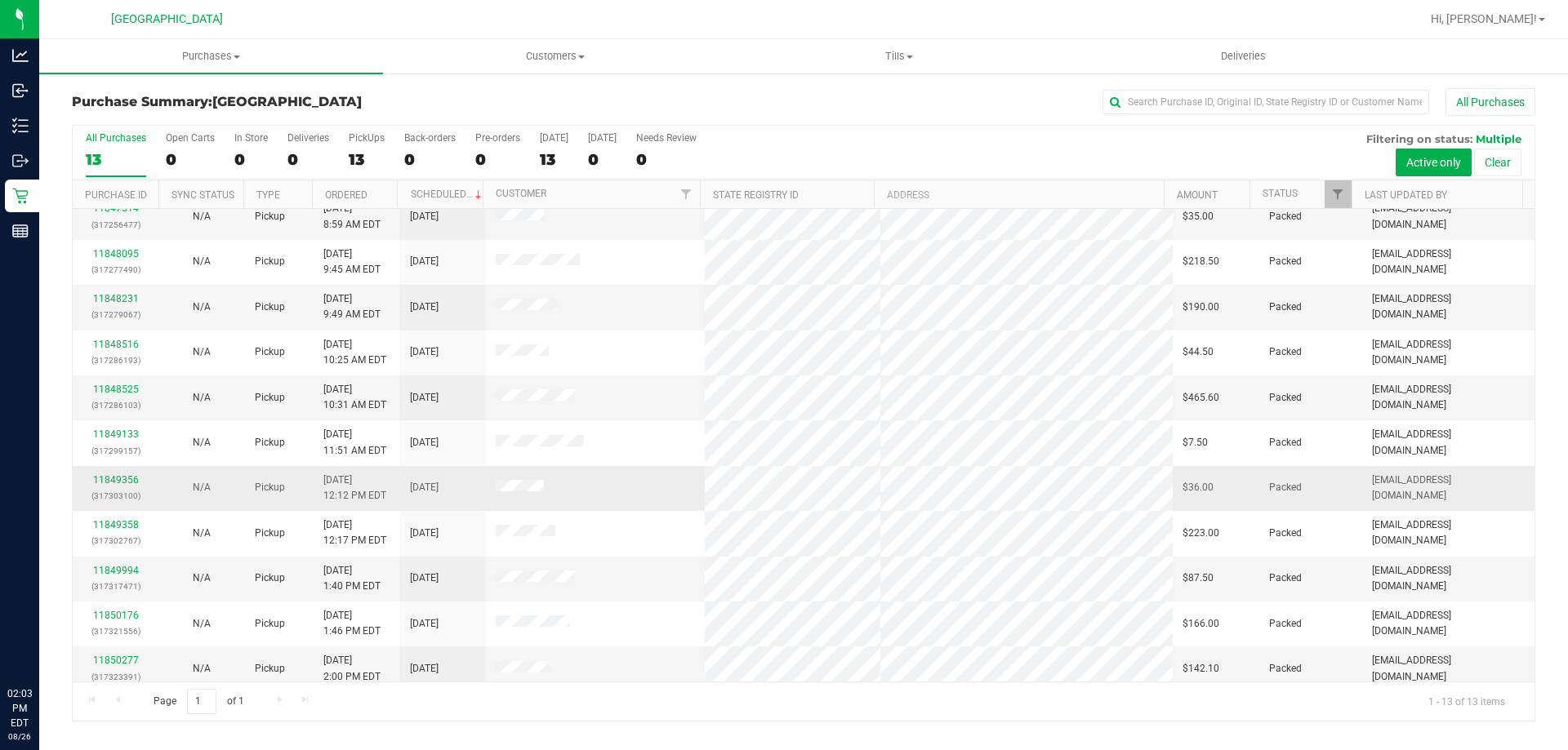
scroll to position [114, 0]
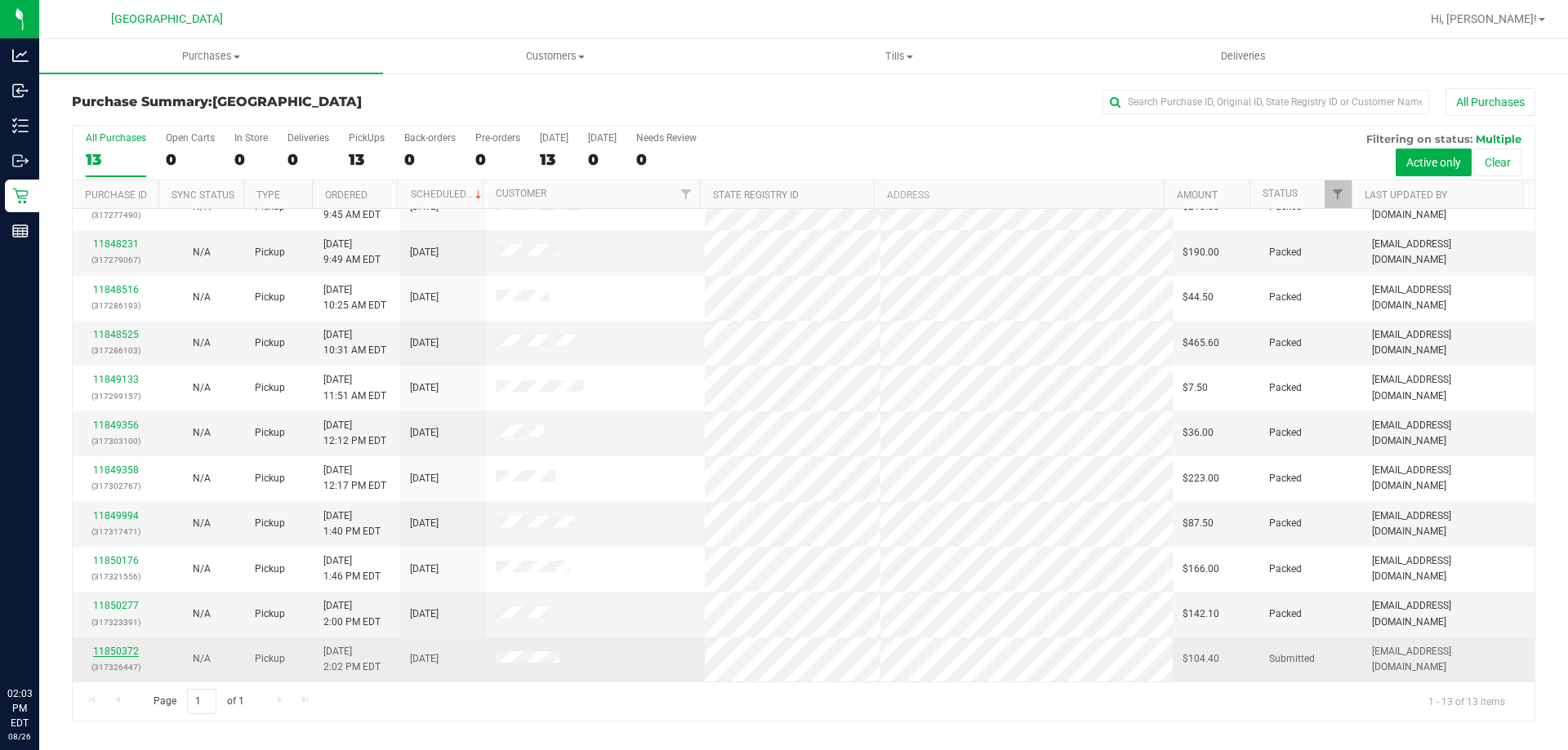
click at [104, 650] on link "11850372" at bounding box center [115, 651] width 45 height 12
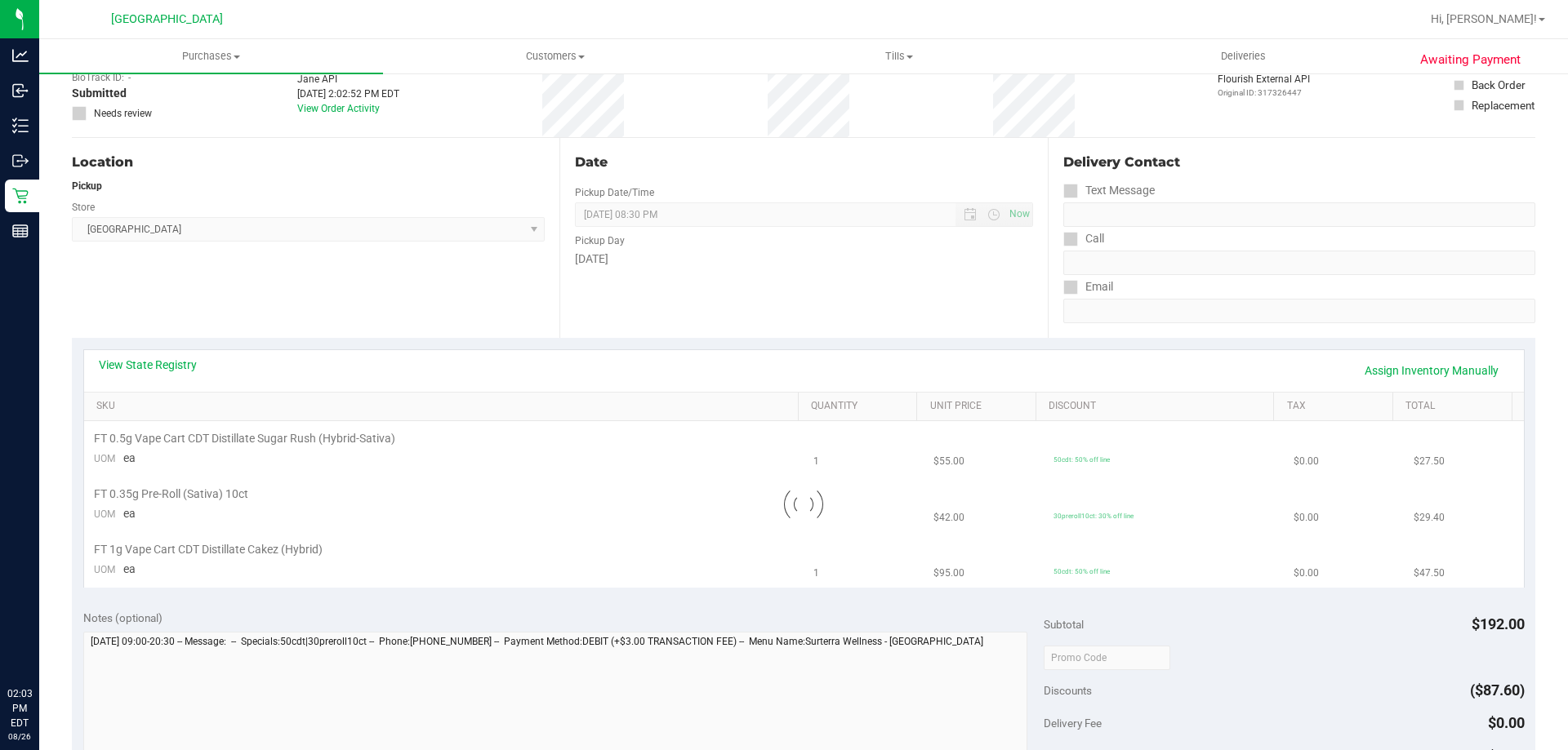
scroll to position [327, 0]
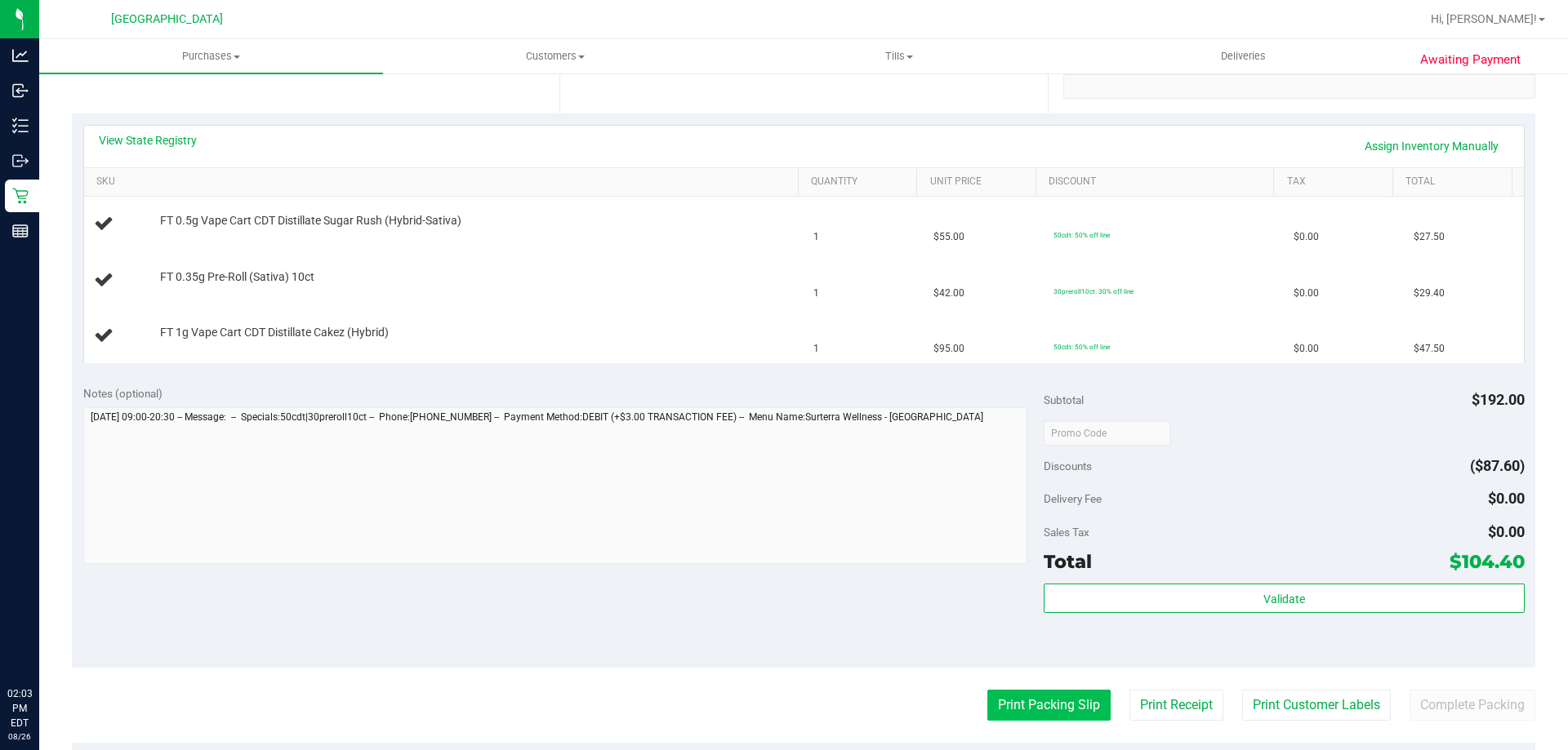
click at [989, 692] on button "Print Packing Slip" at bounding box center [1049, 706] width 124 height 31
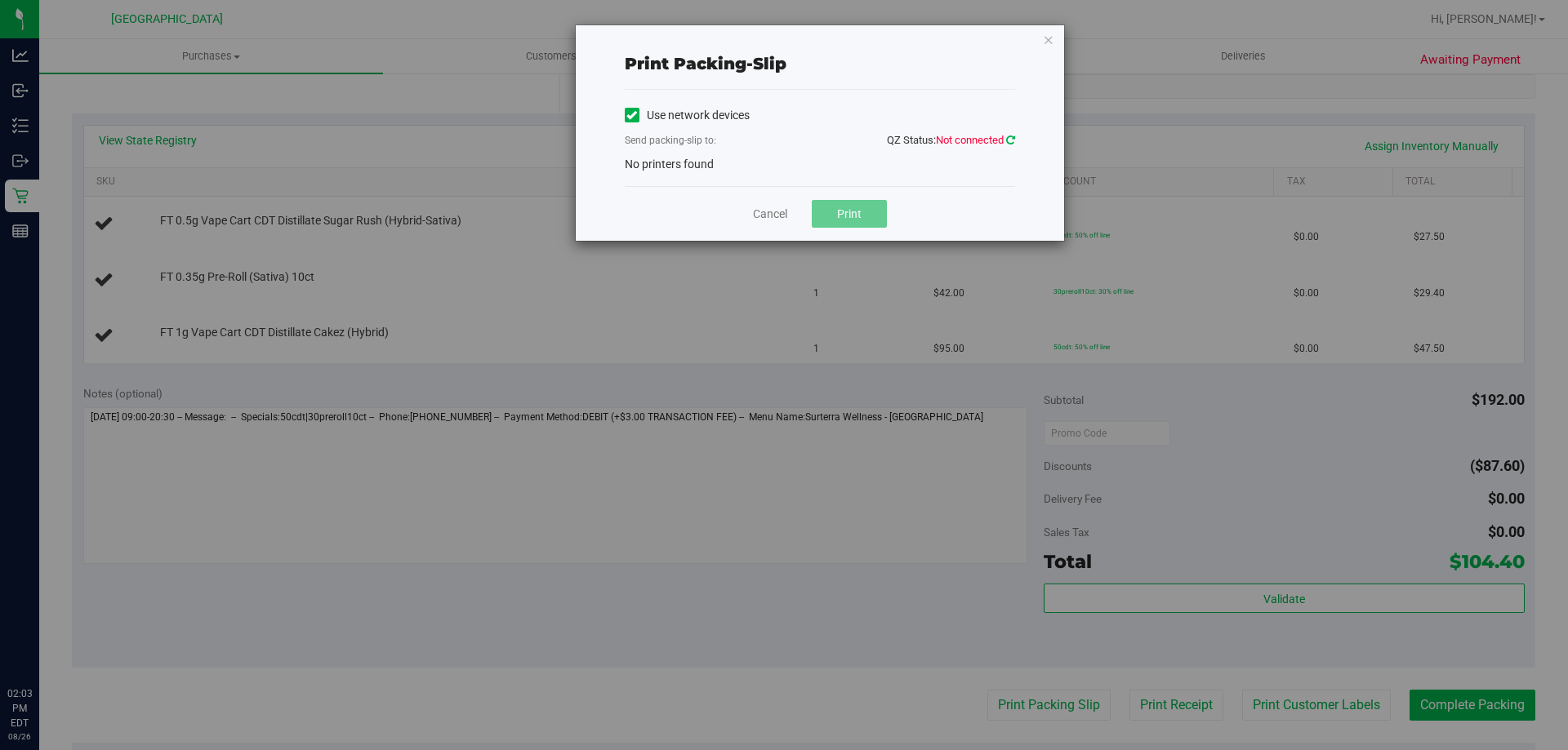
click at [1006, 135] on icon at bounding box center [1010, 140] width 9 height 11
click at [758, 217] on link "Cancel" at bounding box center [770, 214] width 35 height 17
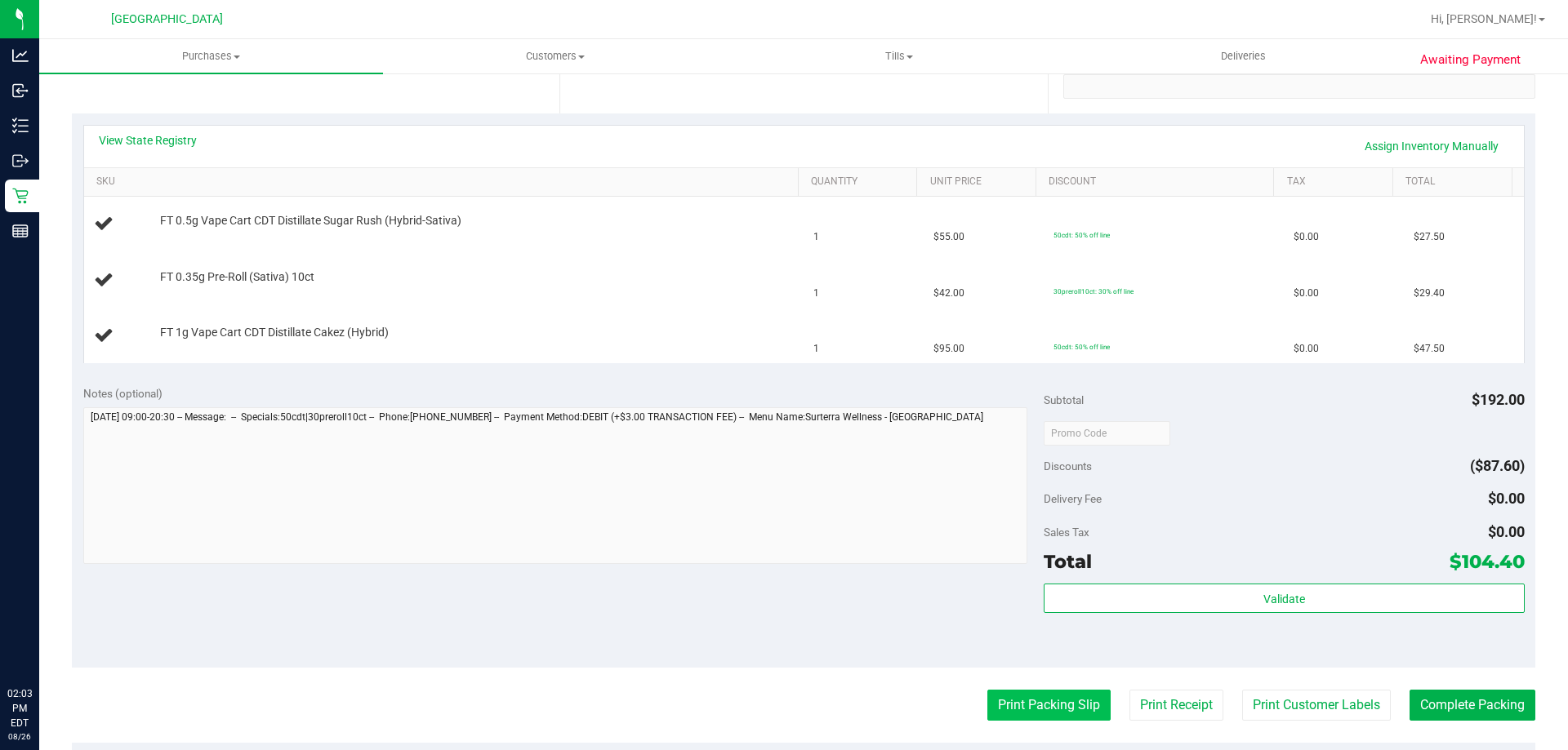
click at [998, 692] on button "Print Packing Slip" at bounding box center [1049, 706] width 124 height 31
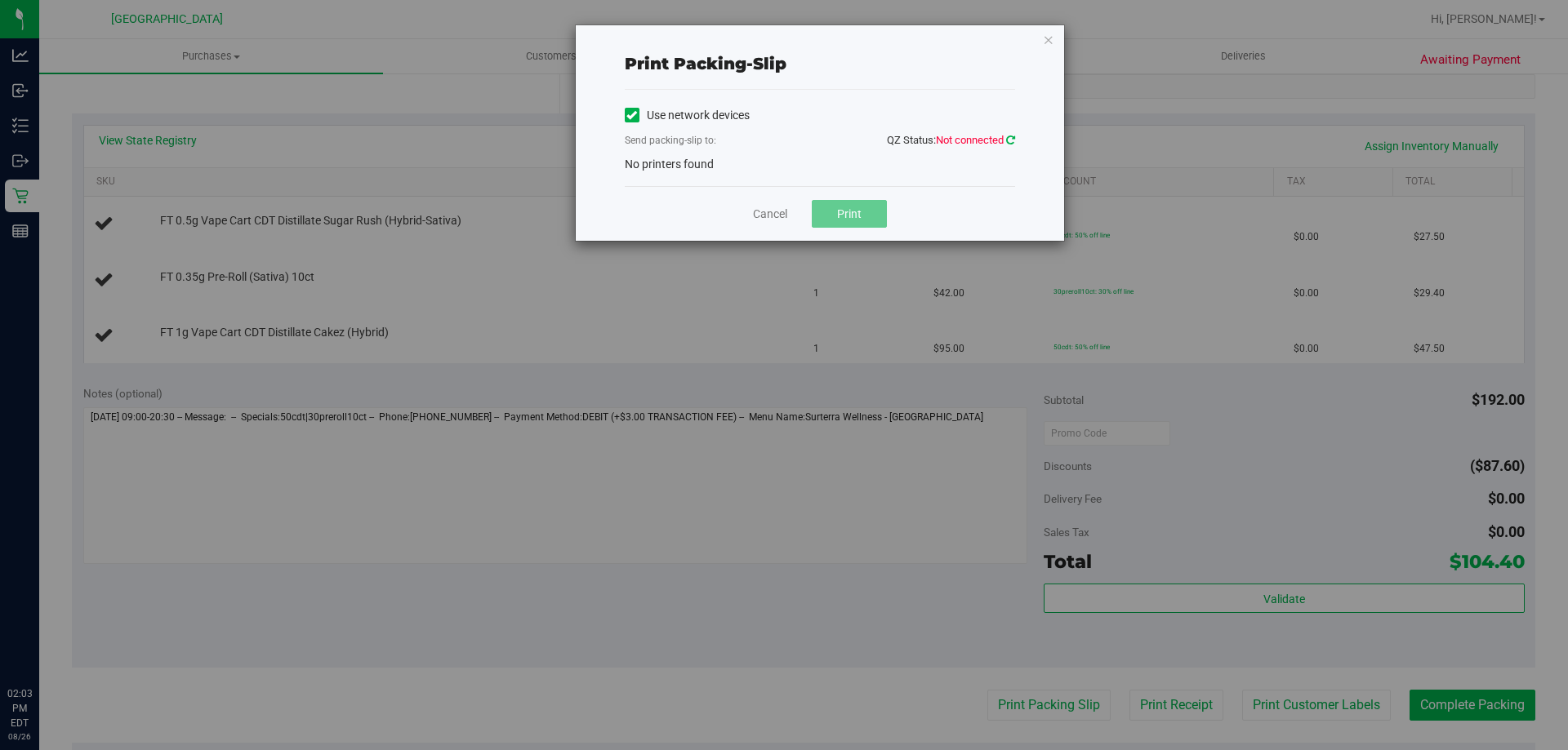
click at [1008, 144] on icon at bounding box center [1010, 140] width 9 height 11
click at [779, 210] on link "Cancel" at bounding box center [770, 214] width 35 height 17
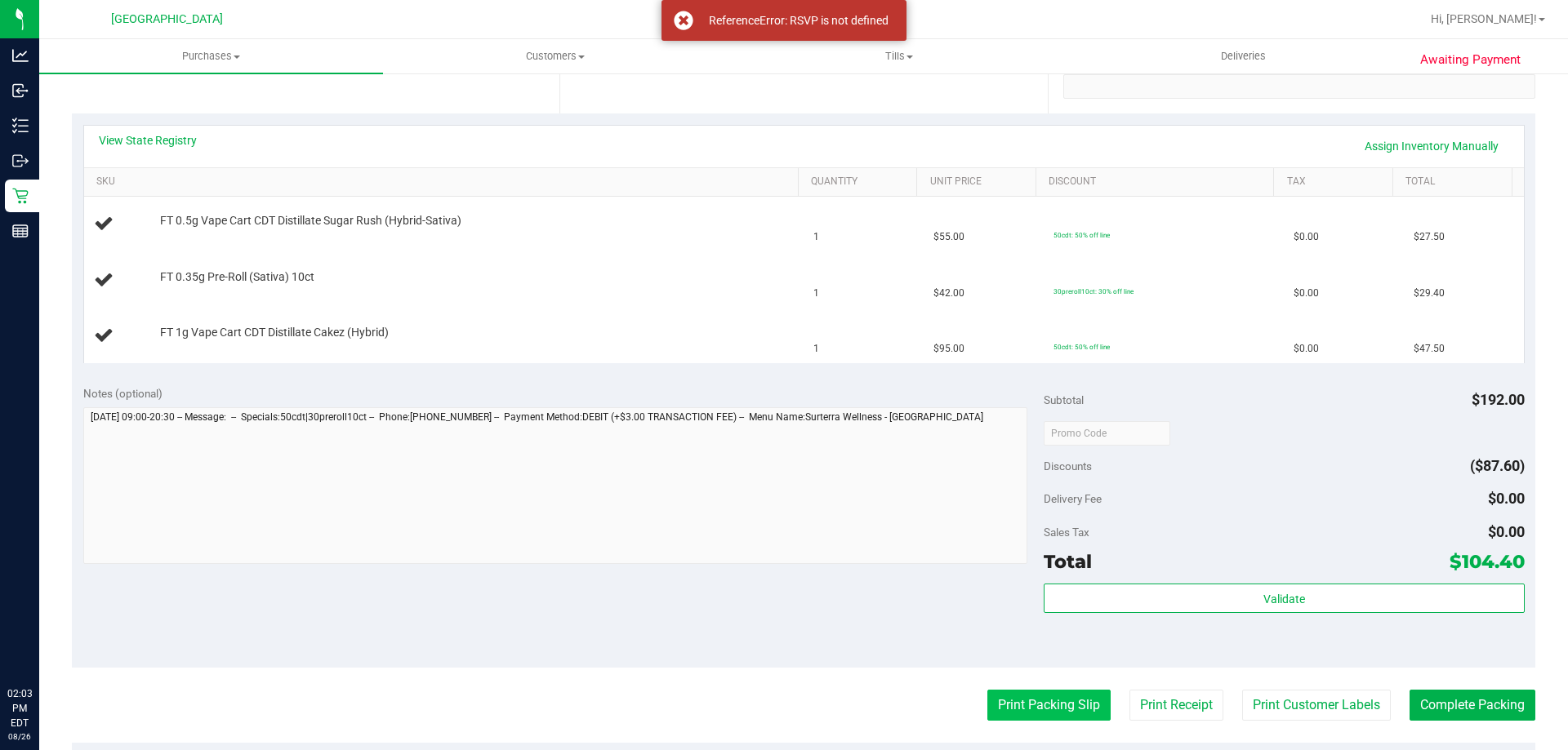
click at [997, 708] on button "Print Packing Slip" at bounding box center [1049, 706] width 124 height 31
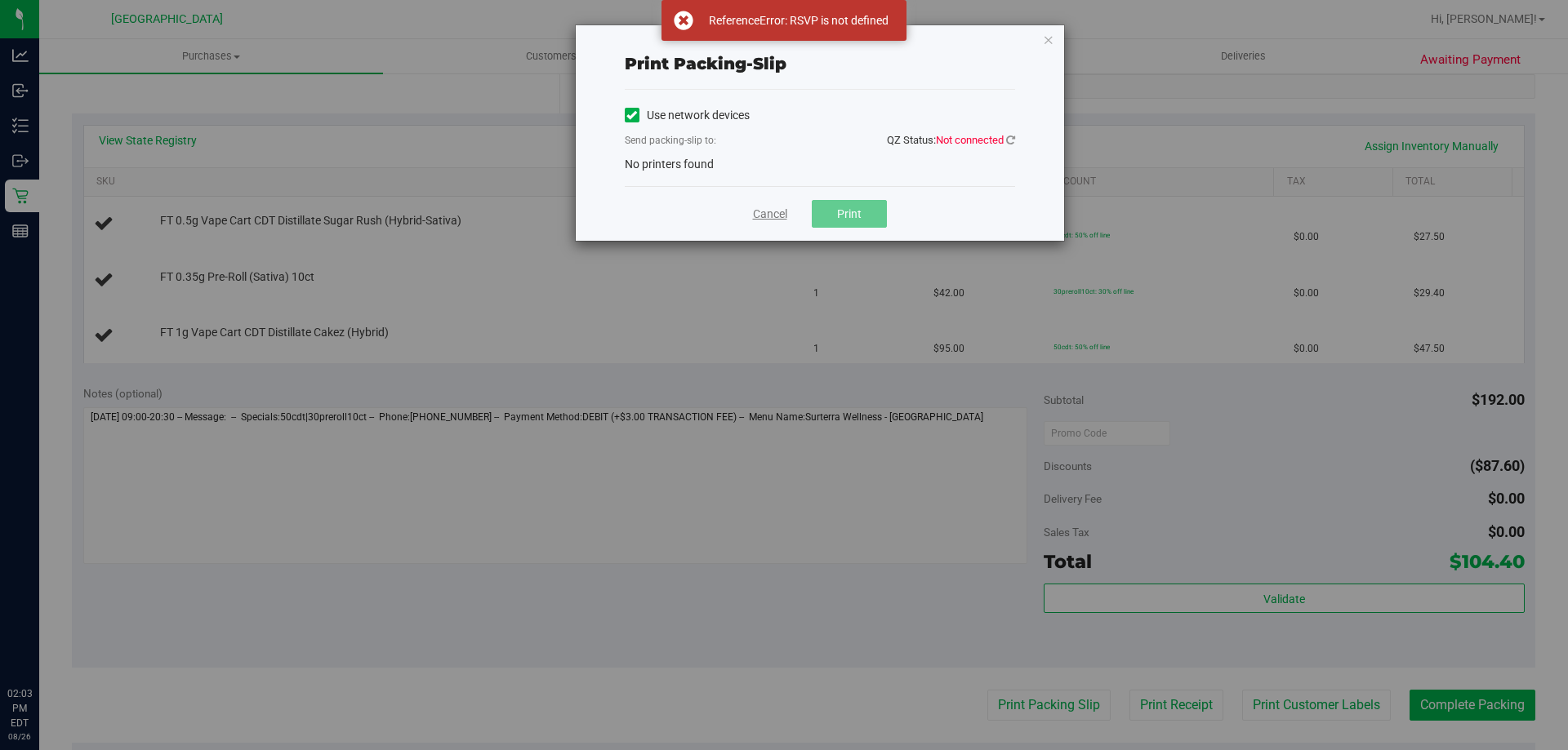
click at [782, 213] on link "Cancel" at bounding box center [770, 214] width 35 height 17
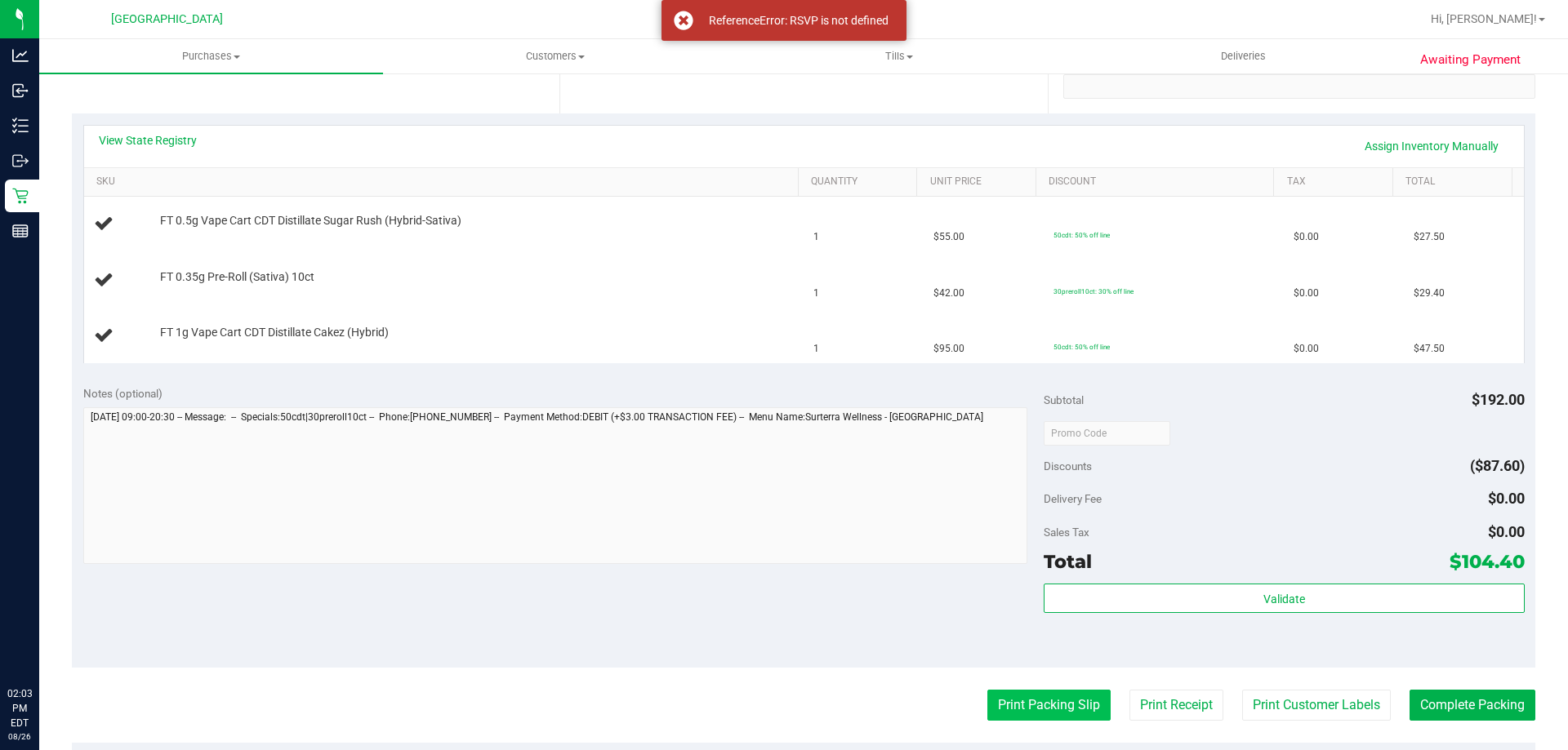
click at [1017, 706] on button "Print Packing Slip" at bounding box center [1049, 706] width 124 height 31
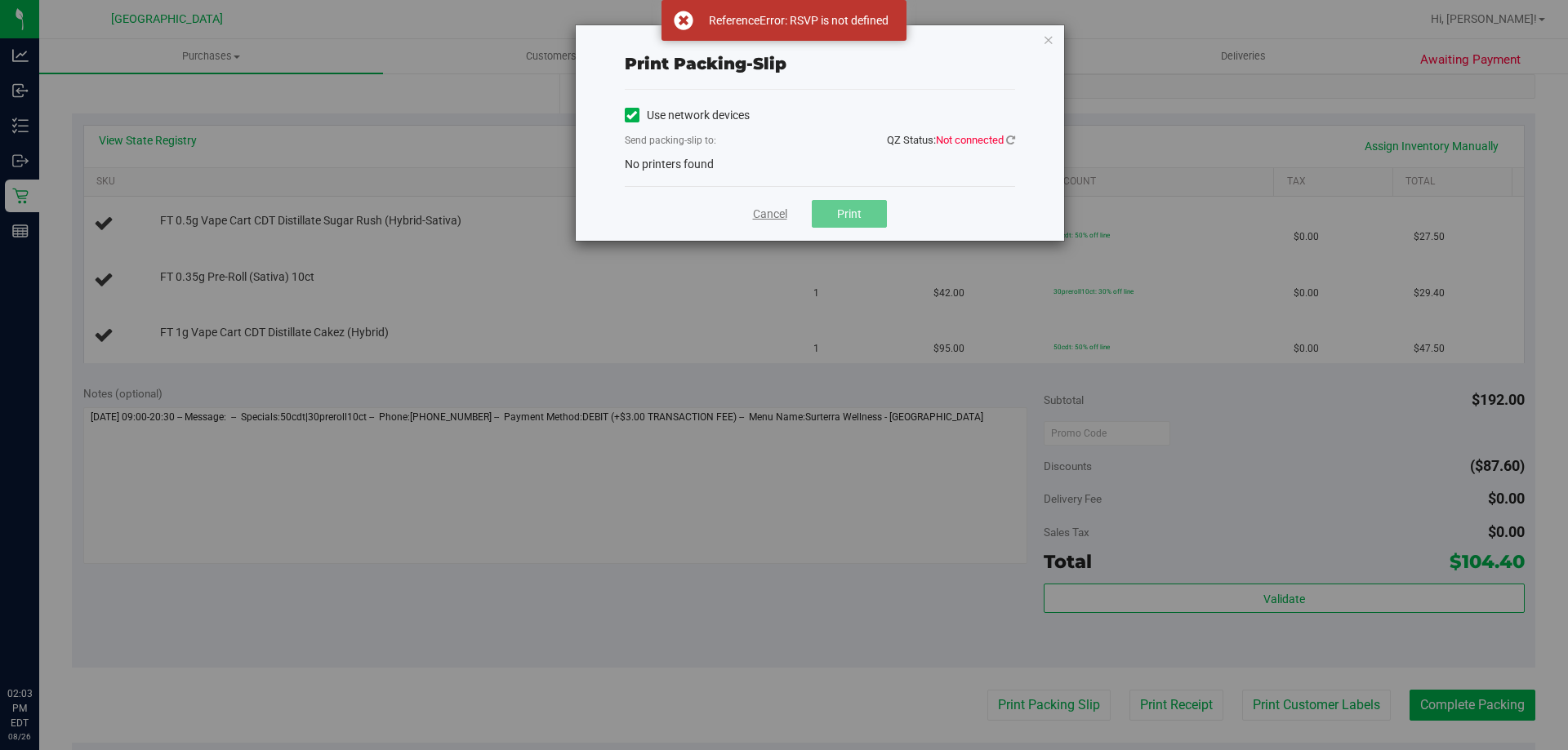
click at [779, 221] on link "Cancel" at bounding box center [770, 214] width 35 height 17
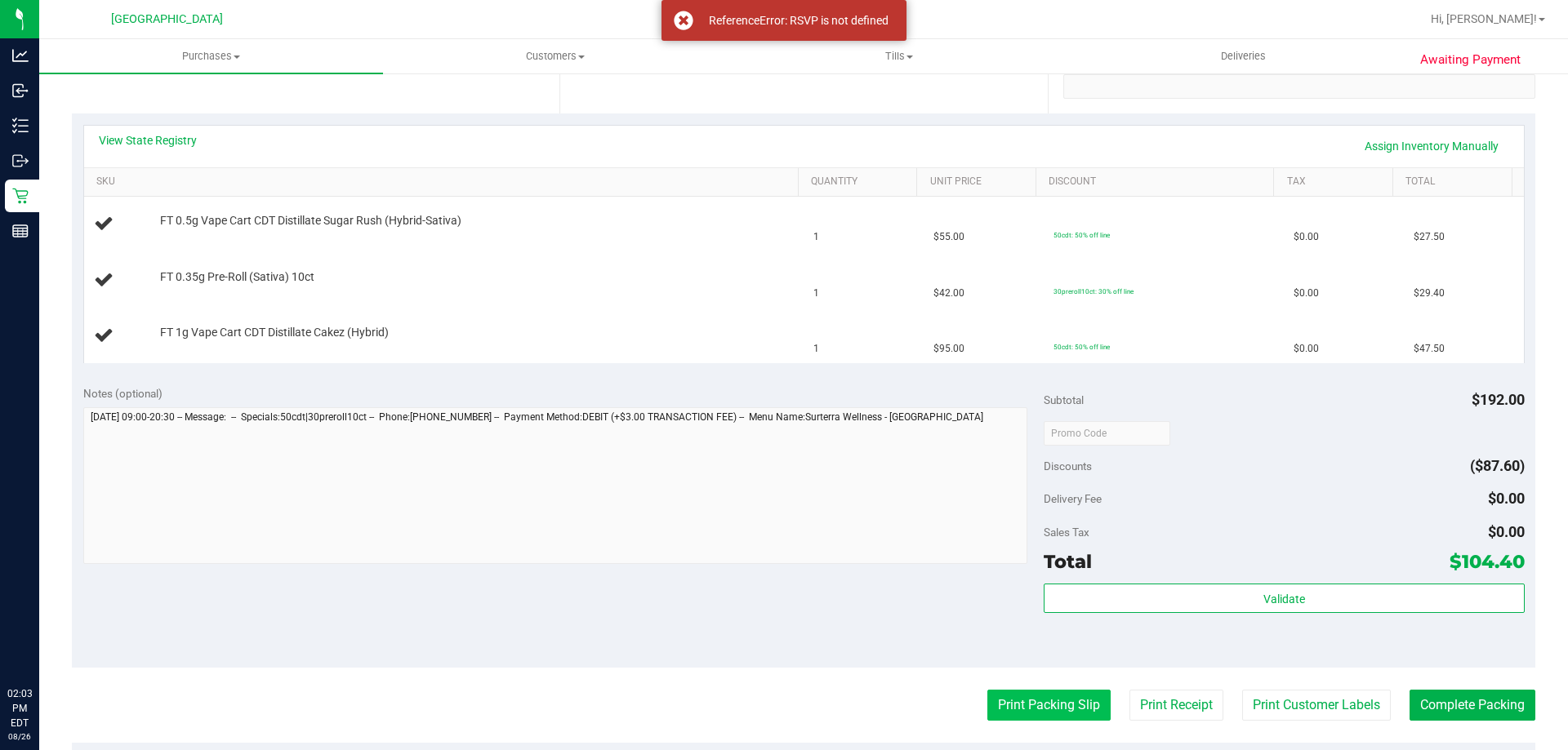
click at [998, 699] on button "Print Packing Slip" at bounding box center [1049, 706] width 124 height 31
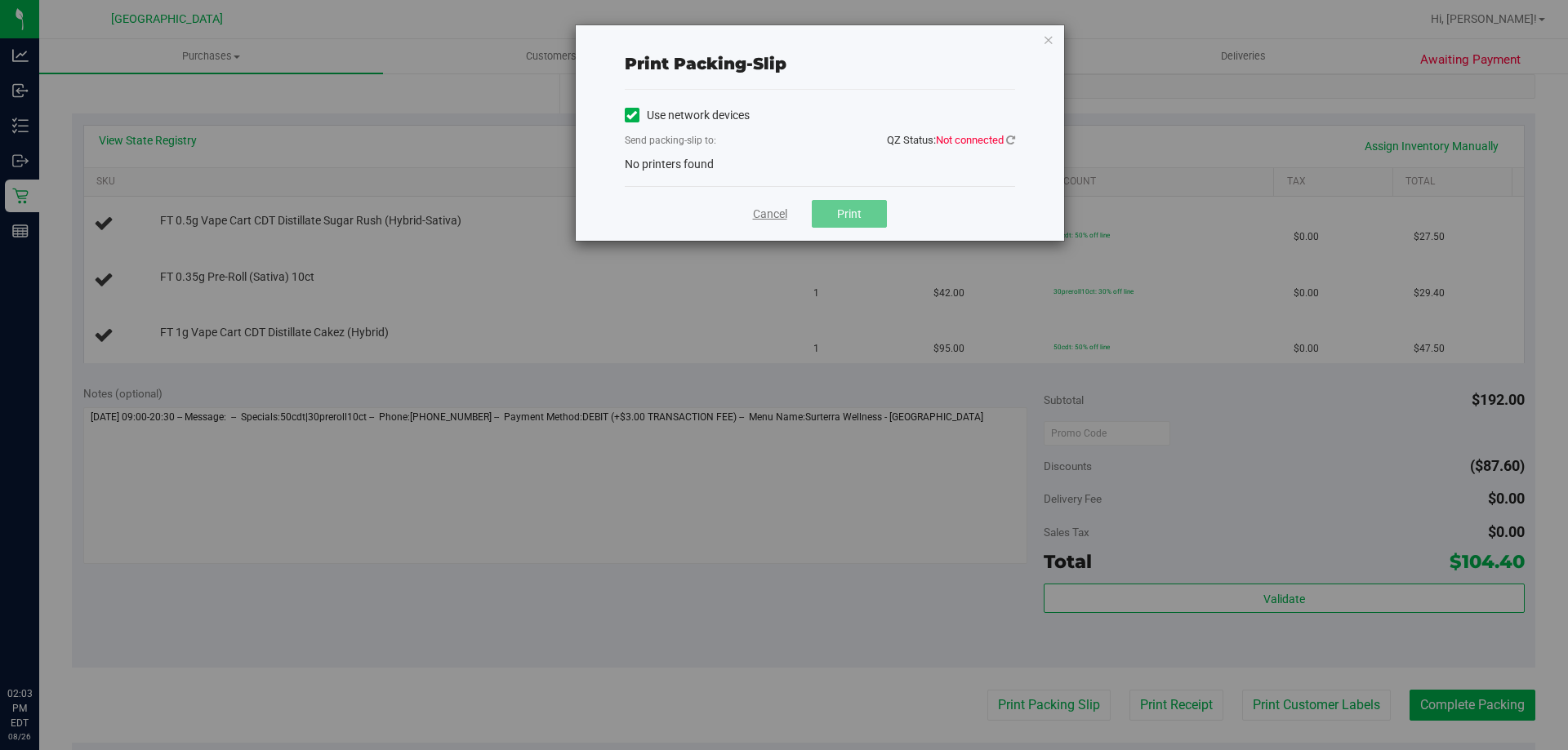
click at [765, 220] on link "Cancel" at bounding box center [770, 214] width 35 height 17
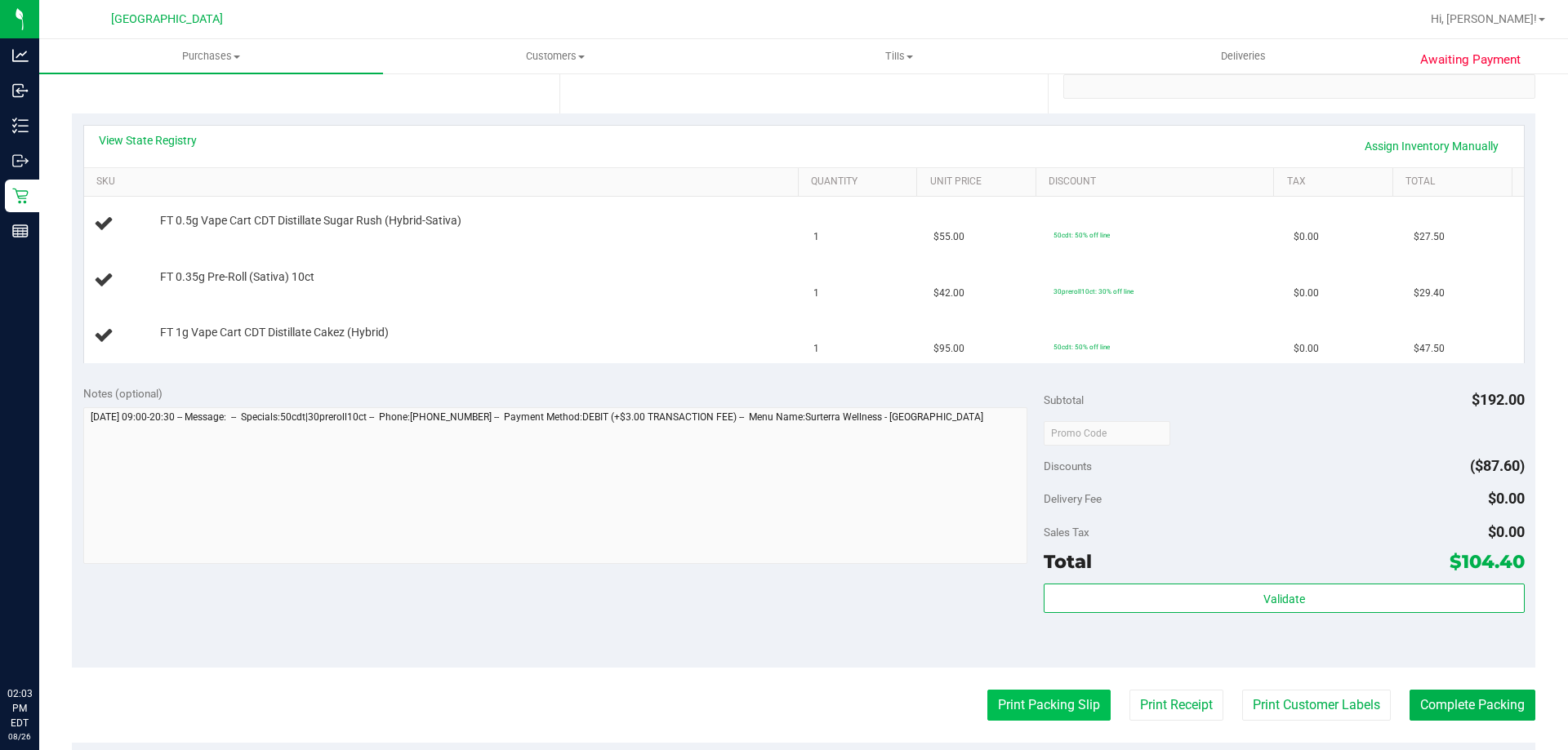
click at [1069, 713] on button "Print Packing Slip" at bounding box center [1049, 706] width 124 height 31
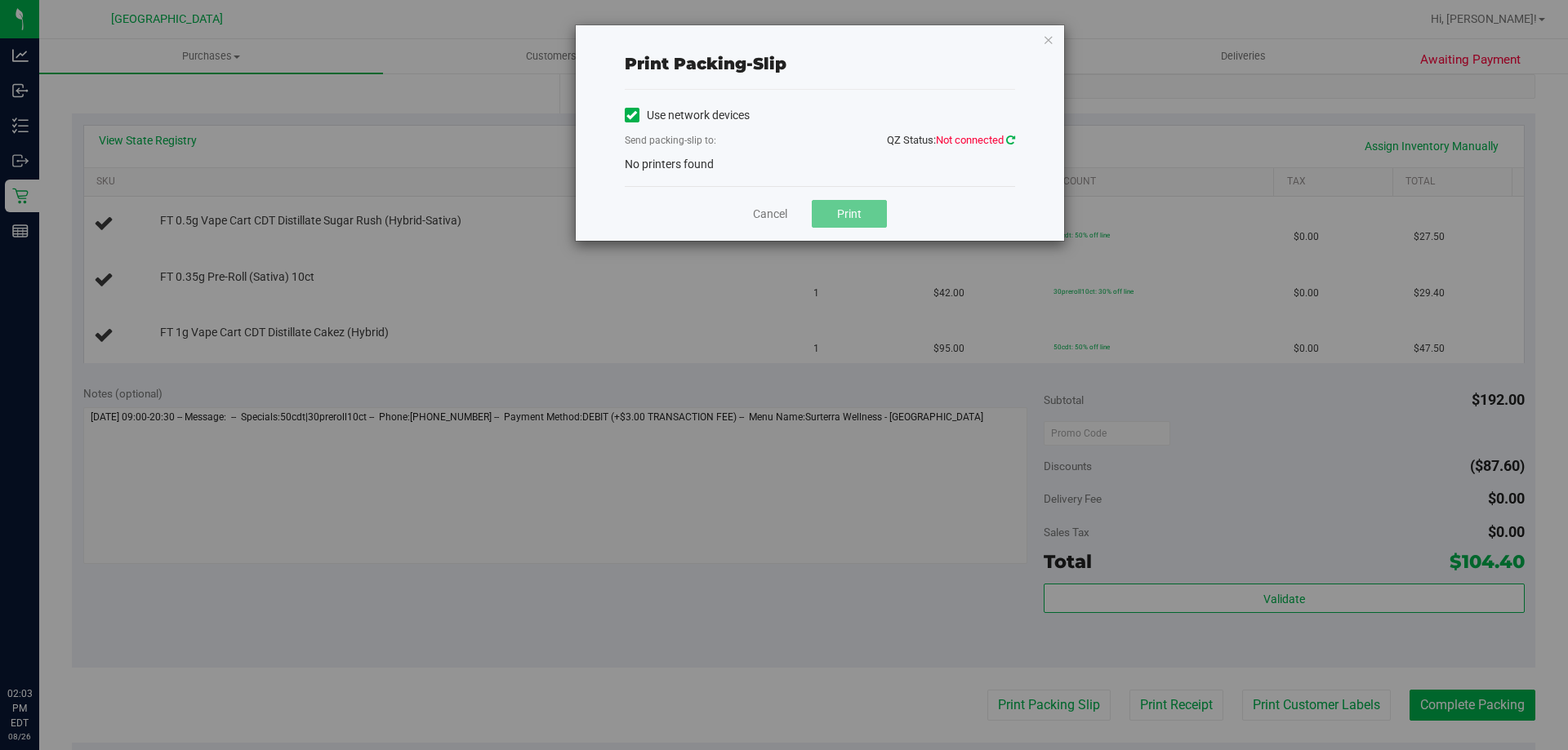
click at [1013, 137] on icon at bounding box center [1010, 140] width 9 height 11
click at [1012, 142] on icon at bounding box center [1010, 140] width 9 height 11
click at [1011, 138] on icon at bounding box center [1010, 140] width 9 height 11
click at [1009, 138] on icon at bounding box center [1010, 140] width 9 height 11
click at [1047, 46] on icon "button" at bounding box center [1048, 39] width 12 height 20
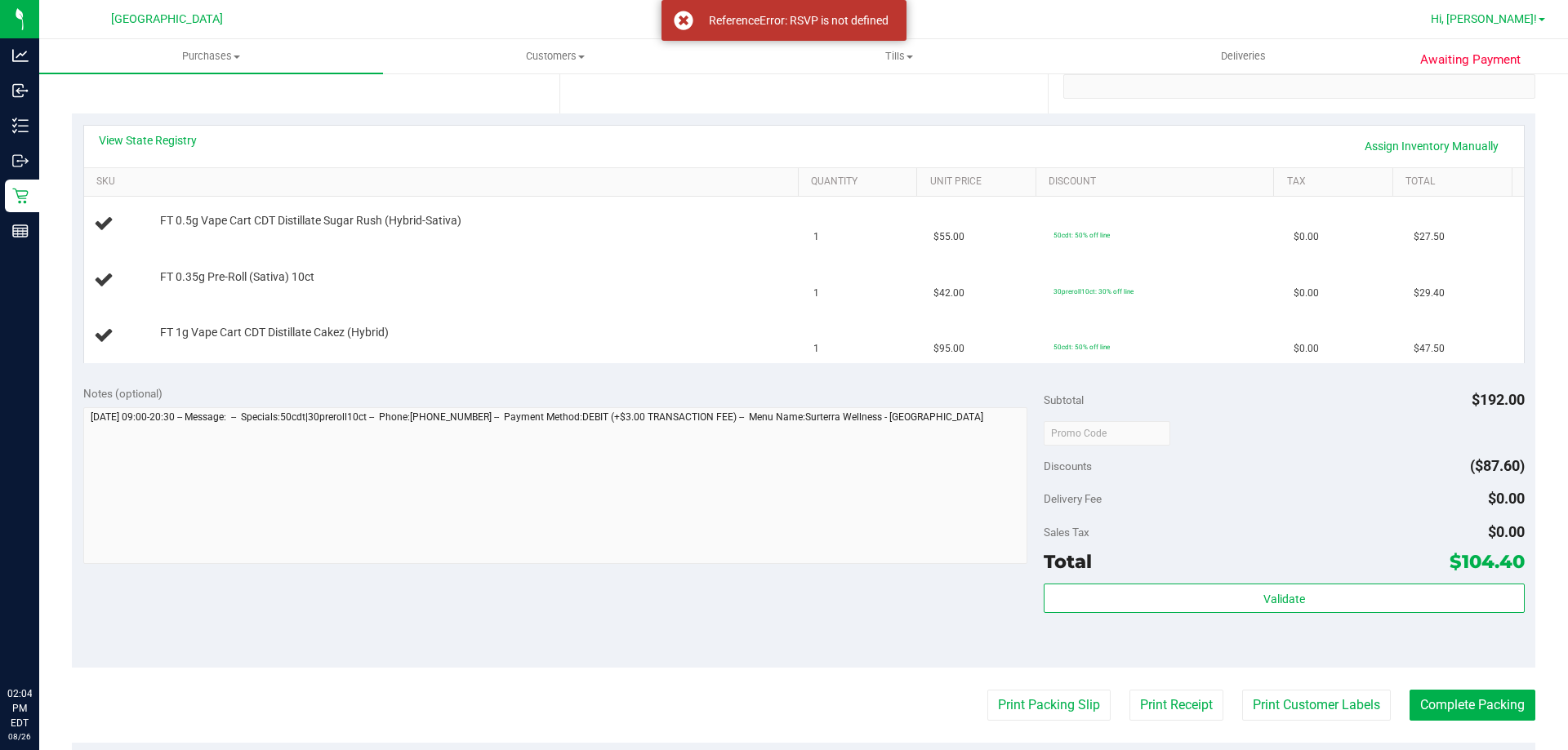
click at [1500, 25] on span "Hi, [PERSON_NAME]!" at bounding box center [1484, 18] width 106 height 13
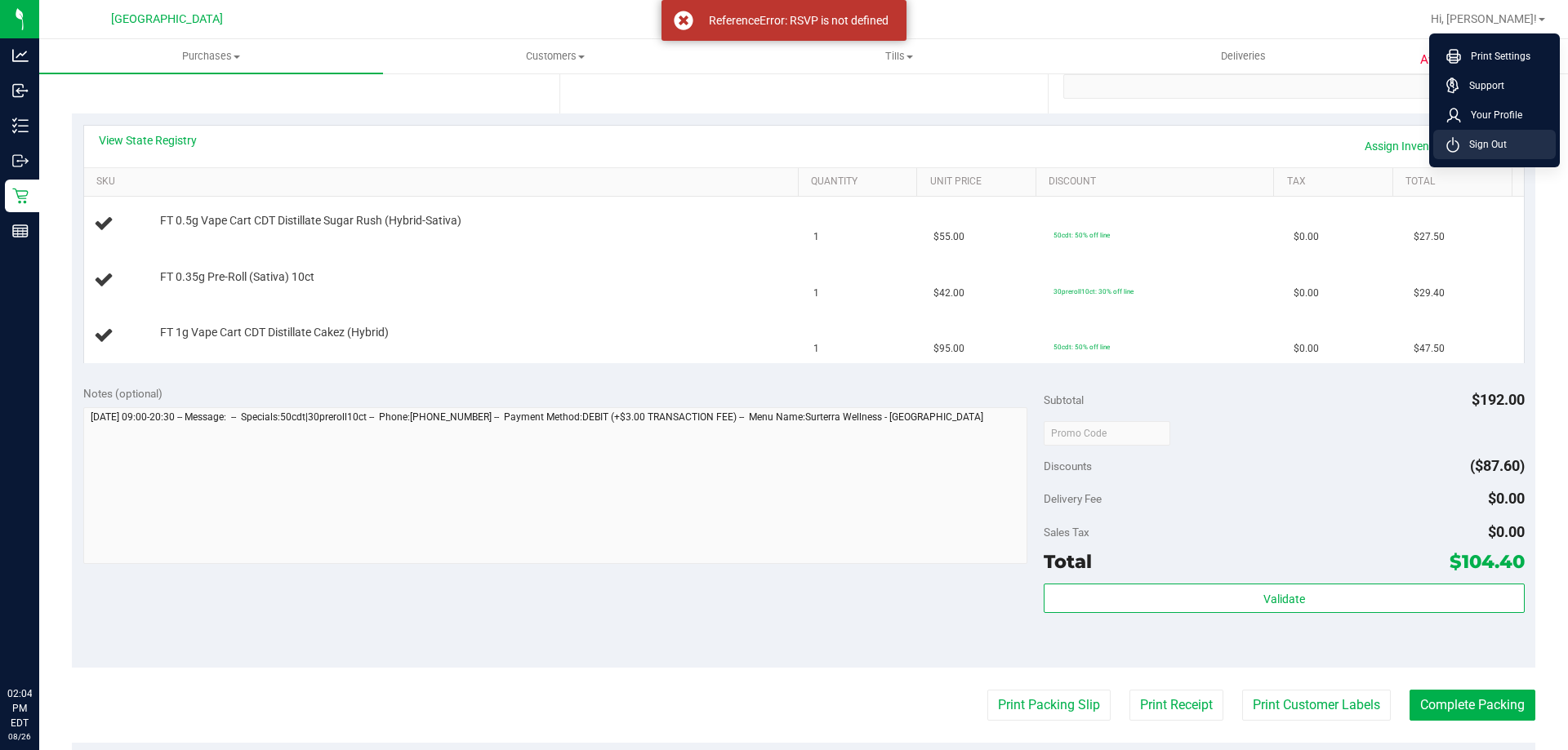
click at [1477, 153] on li "Sign Out" at bounding box center [1494, 144] width 123 height 29
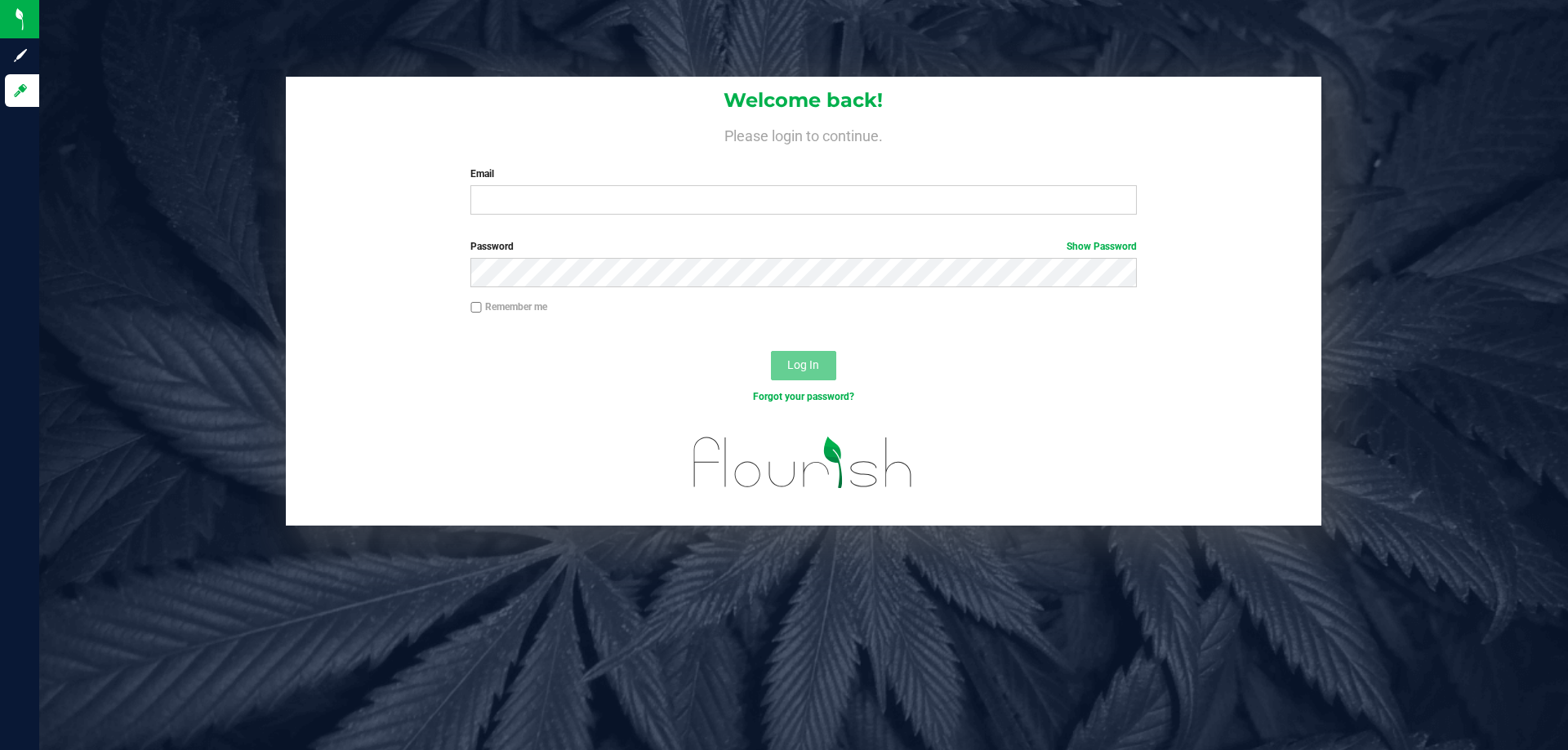
click at [870, 181] on label "Email" at bounding box center [803, 173] width 666 height 15
click at [870, 185] on input "Email" at bounding box center [803, 200] width 666 height 29
click at [868, 188] on input "Email" at bounding box center [803, 200] width 666 height 29
type input "[EMAIL_ADDRESS][DOMAIN_NAME]"
click at [771, 351] on button "Log In" at bounding box center [804, 366] width 65 height 29
